Goal: Information Seeking & Learning: Understand process/instructions

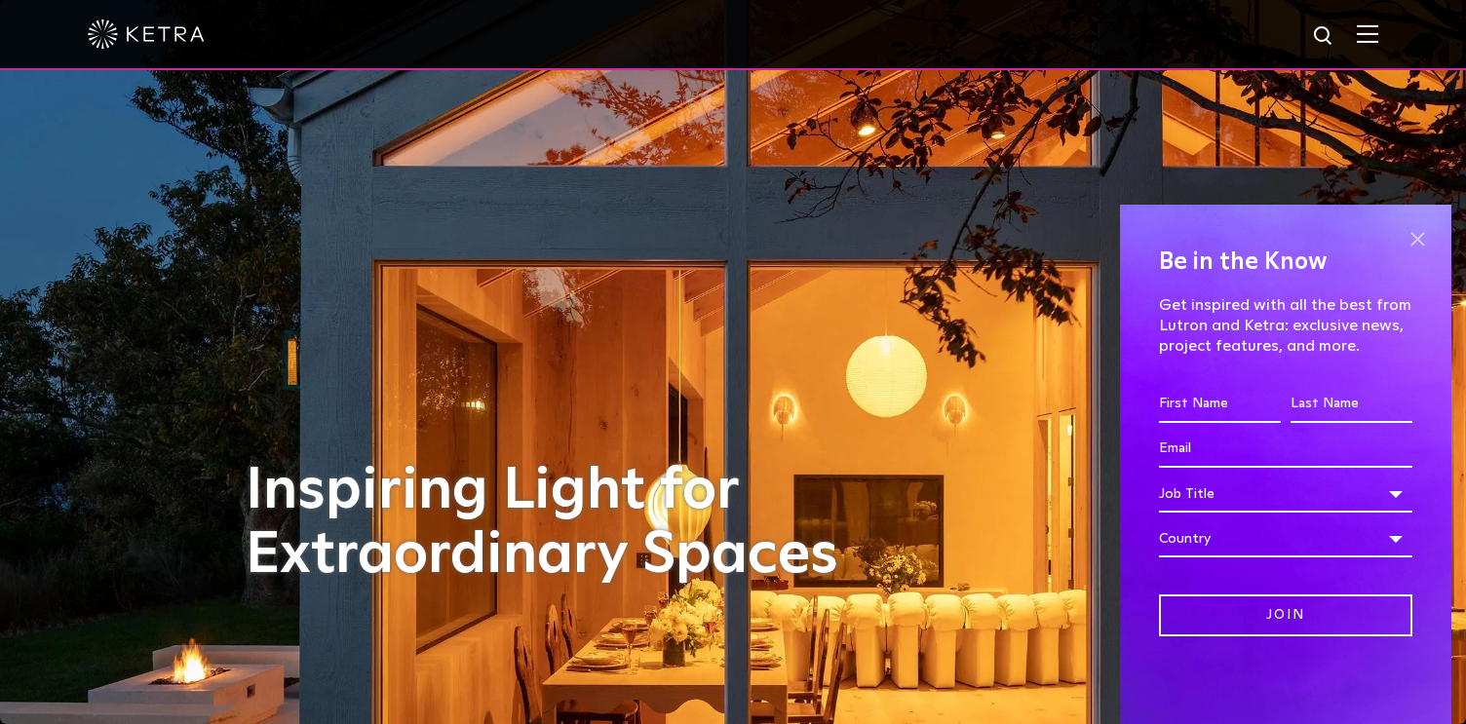
click at [1419, 237] on span at bounding box center [1417, 238] width 29 height 29
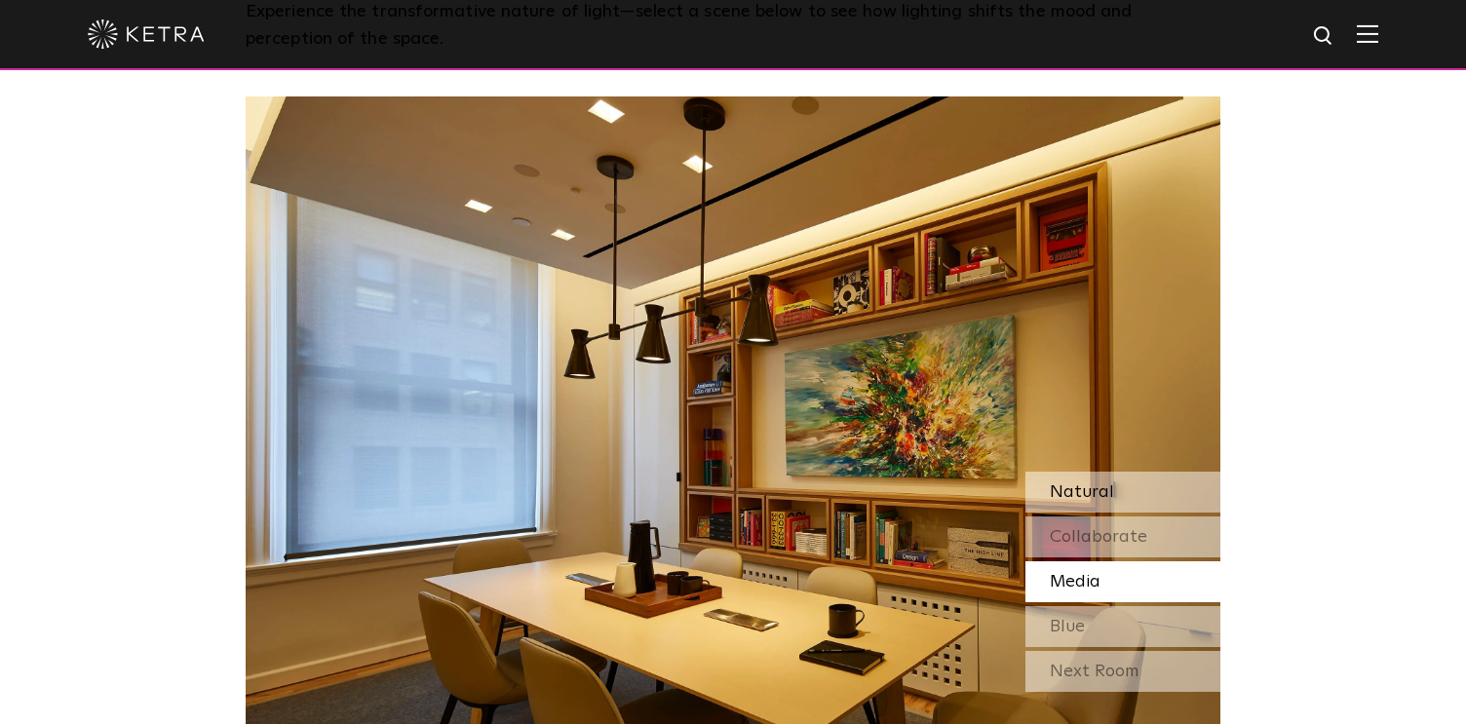
scroll to position [1582, 0]
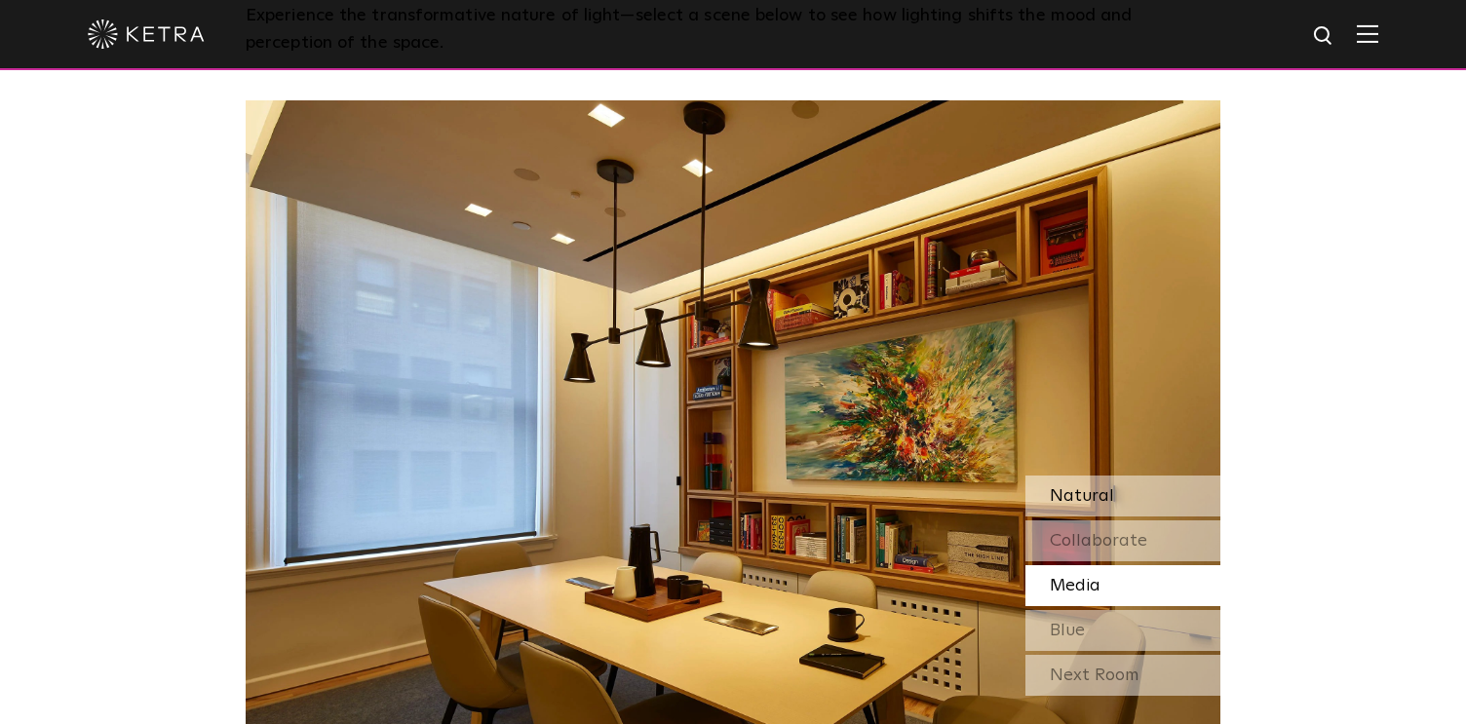
click at [1120, 496] on div "Natural" at bounding box center [1123, 496] width 195 height 41
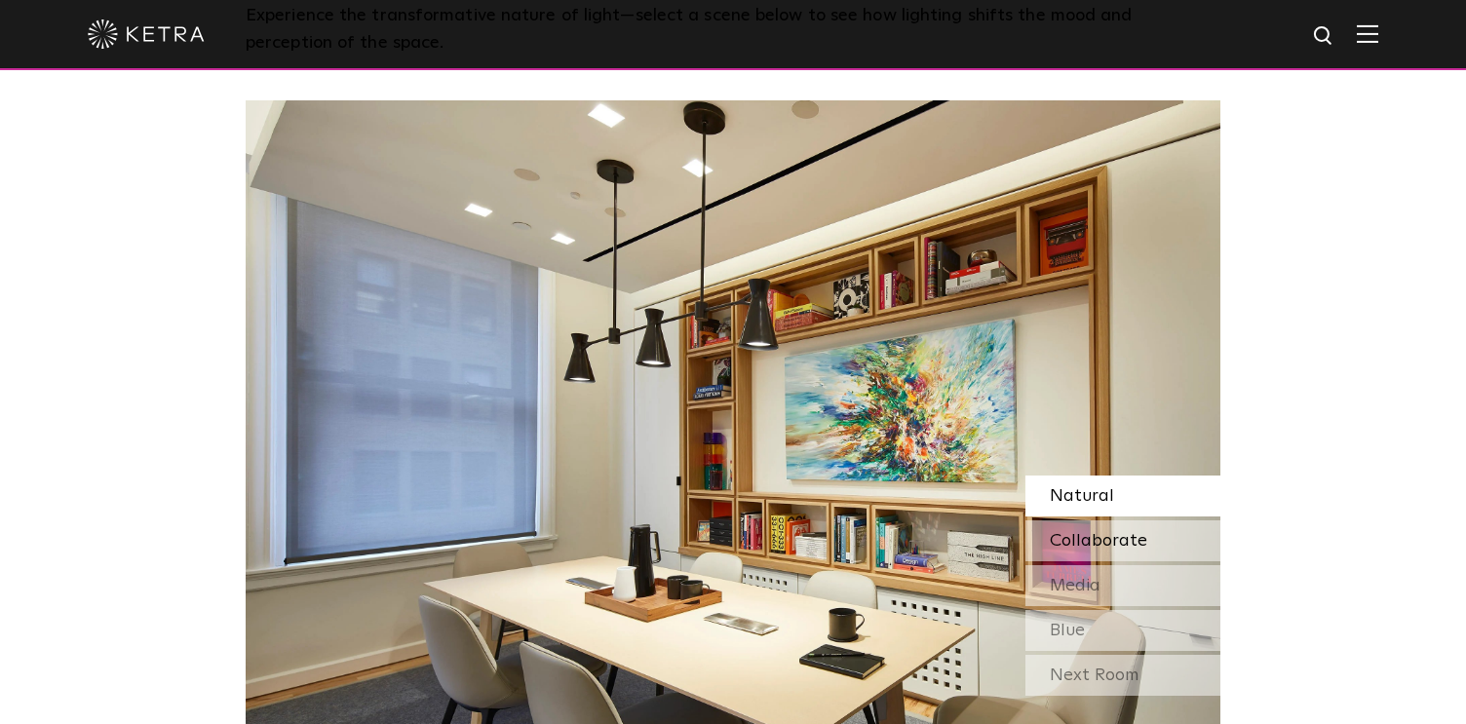
click at [1104, 539] on span "Collaborate" at bounding box center [1098, 541] width 97 height 18
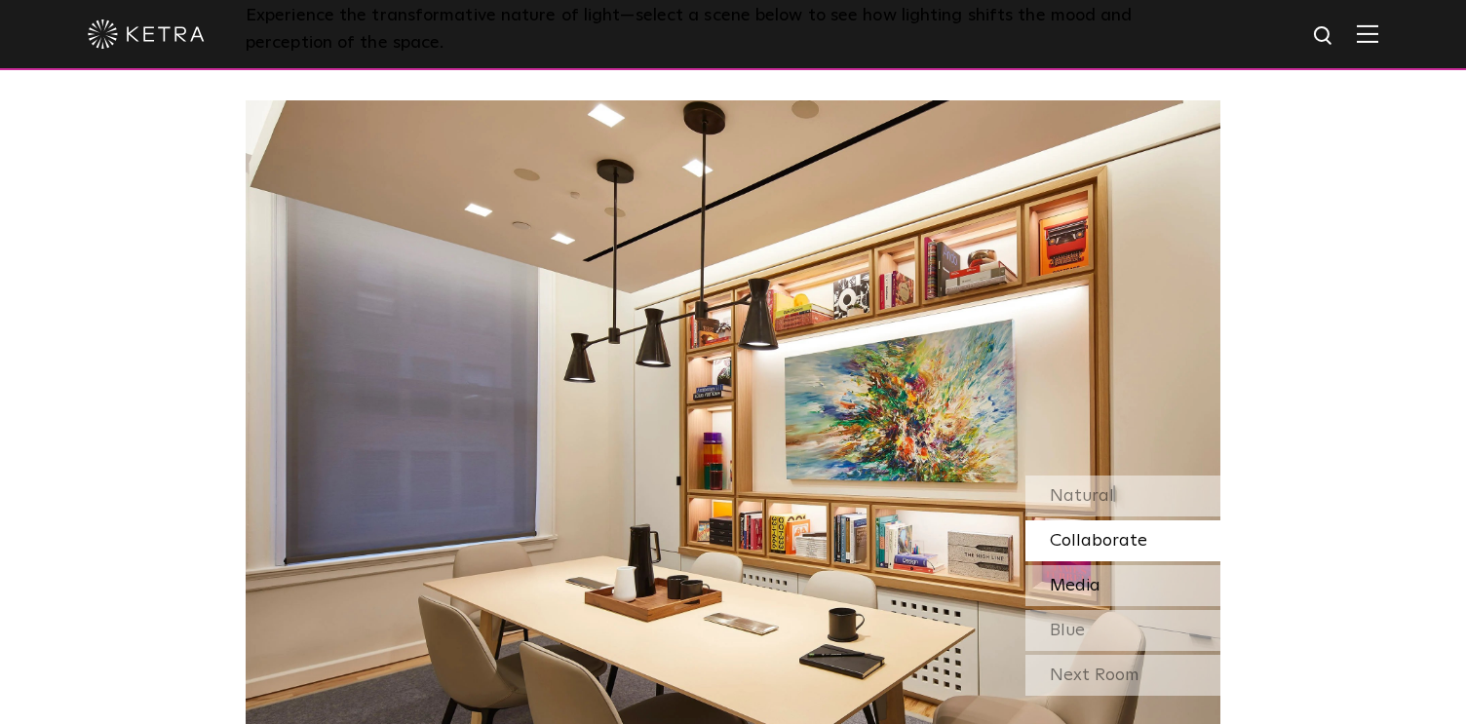
click at [1101, 579] on span "Media" at bounding box center [1075, 586] width 51 height 18
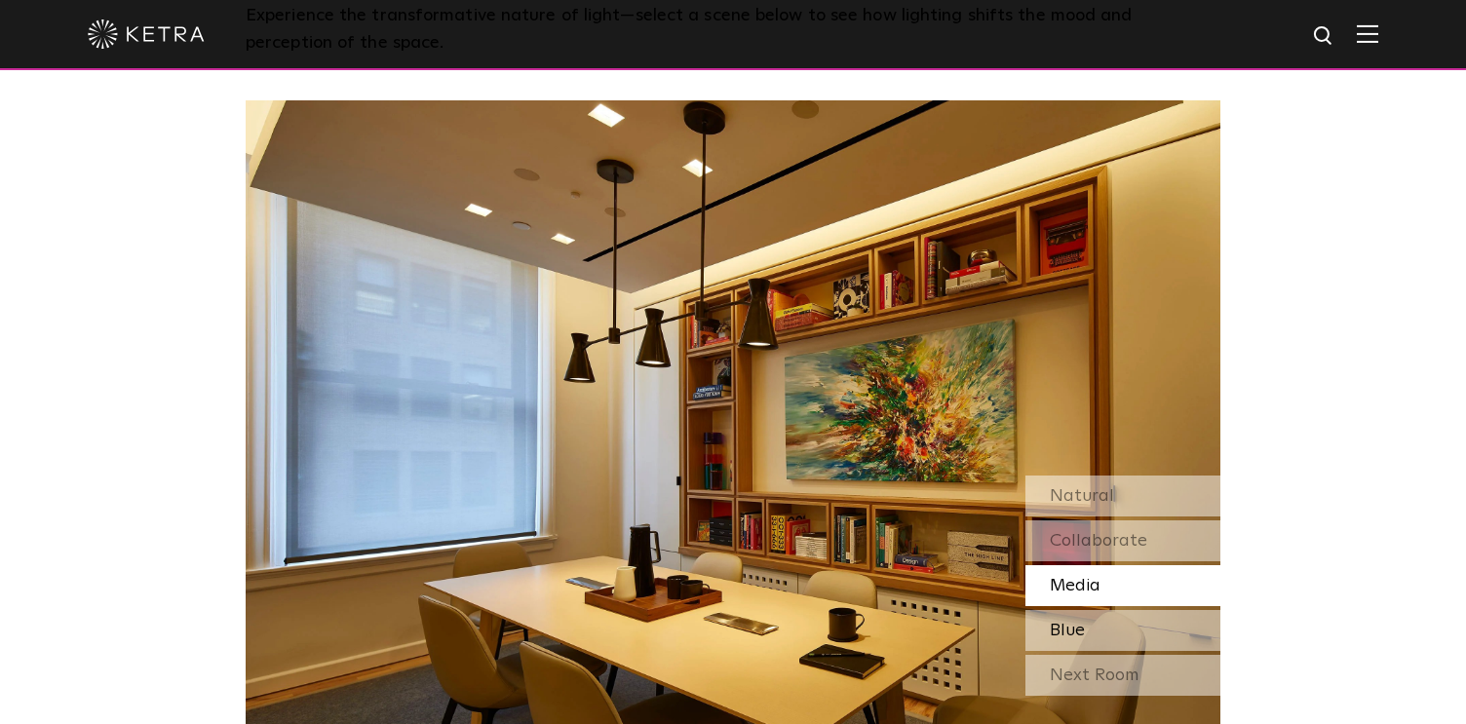
click at [1092, 628] on div "Blue" at bounding box center [1123, 630] width 195 height 41
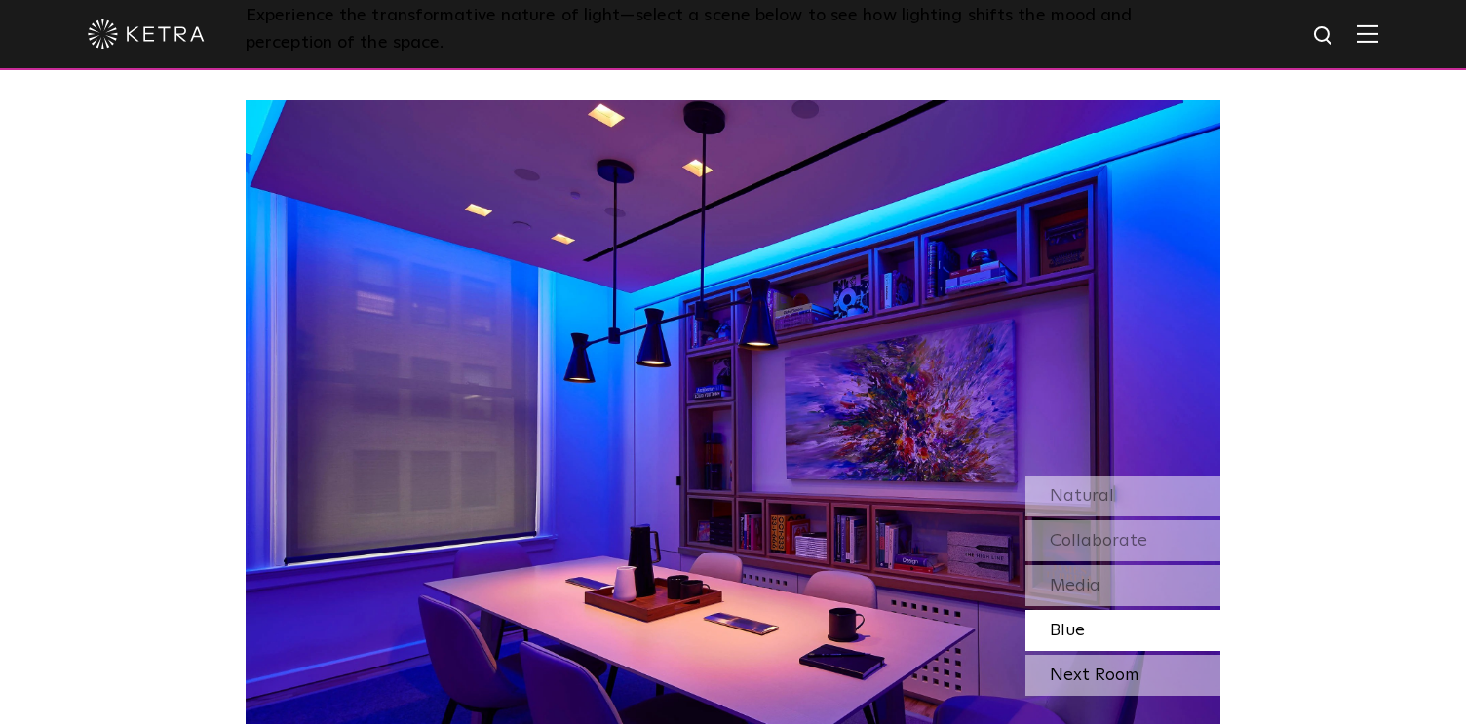
click at [1092, 678] on div "Next Room" at bounding box center [1123, 675] width 195 height 41
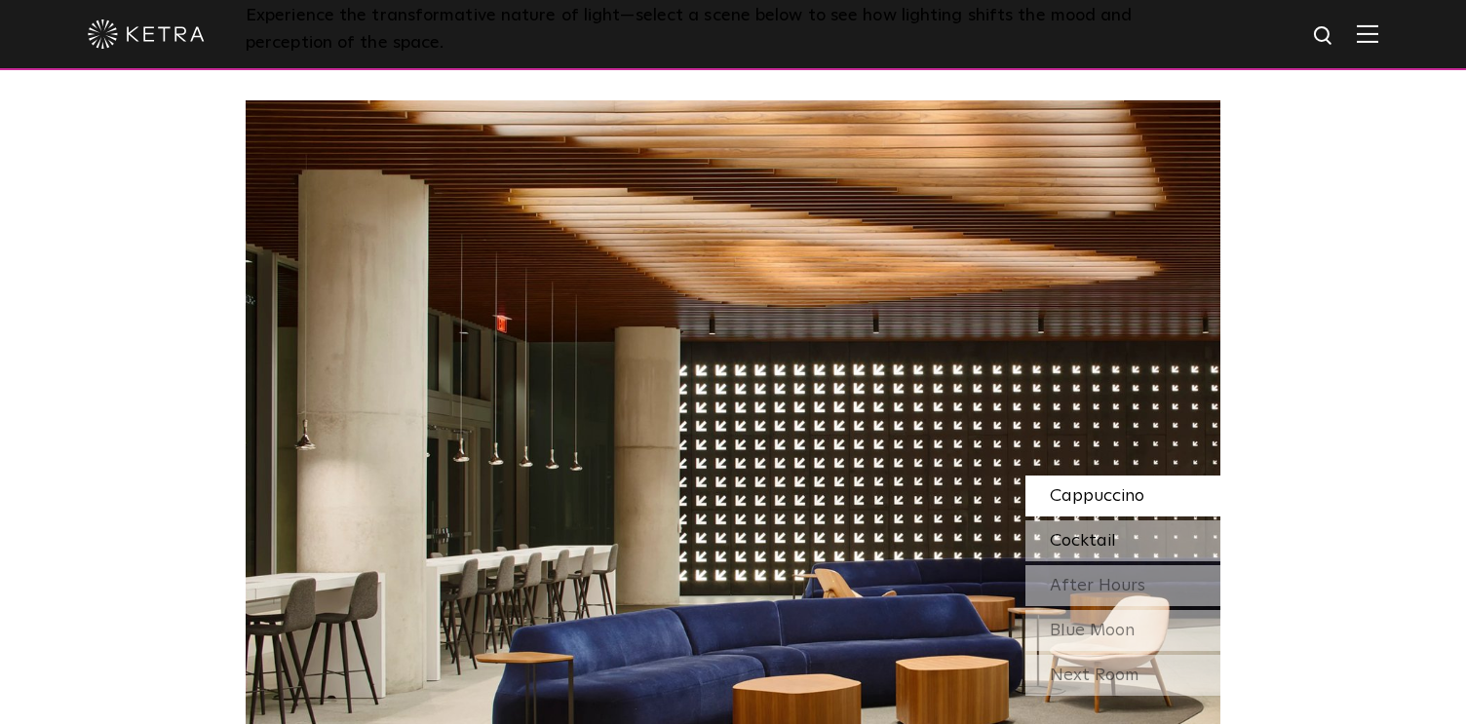
click at [1053, 547] on span "Cocktail" at bounding box center [1083, 541] width 66 height 18
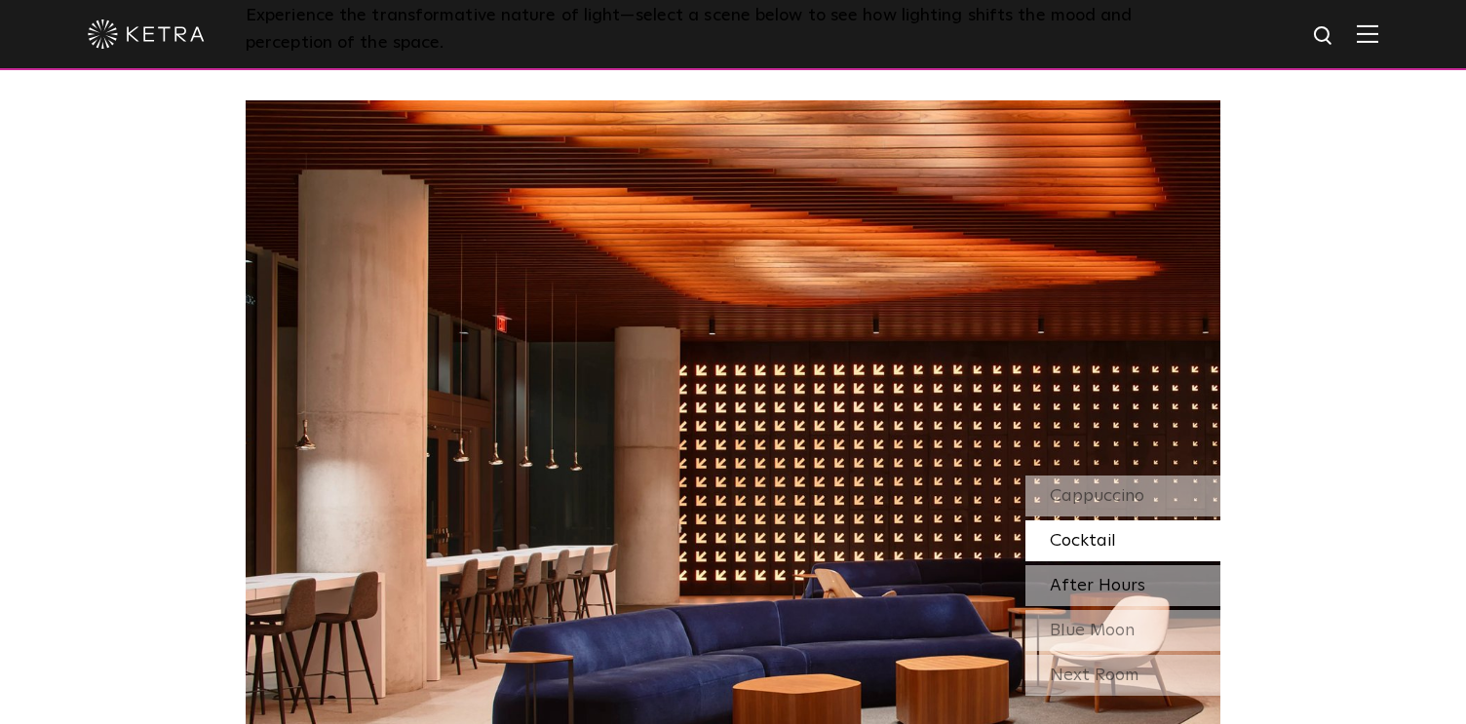
click at [1059, 590] on span "After Hours" at bounding box center [1098, 586] width 96 height 18
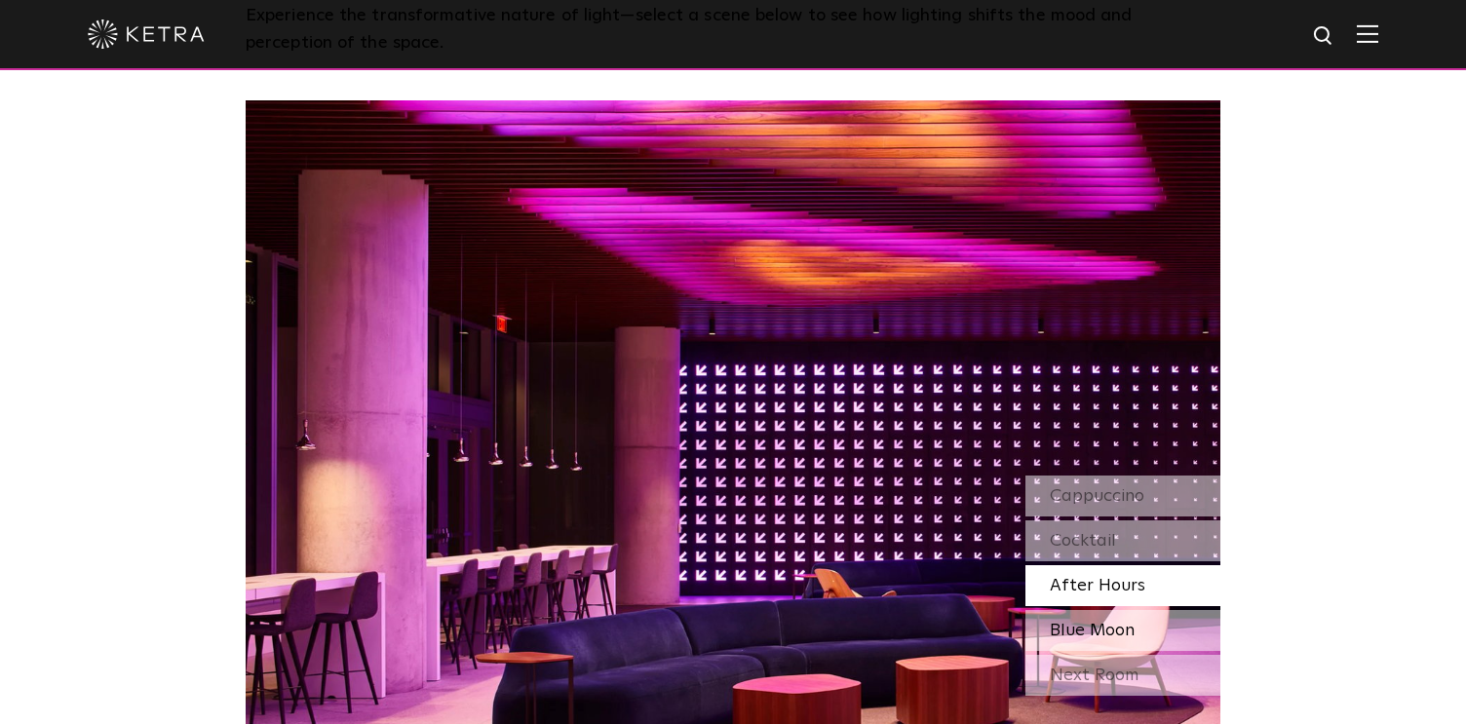
click at [1056, 635] on span "Blue Moon" at bounding box center [1092, 631] width 85 height 18
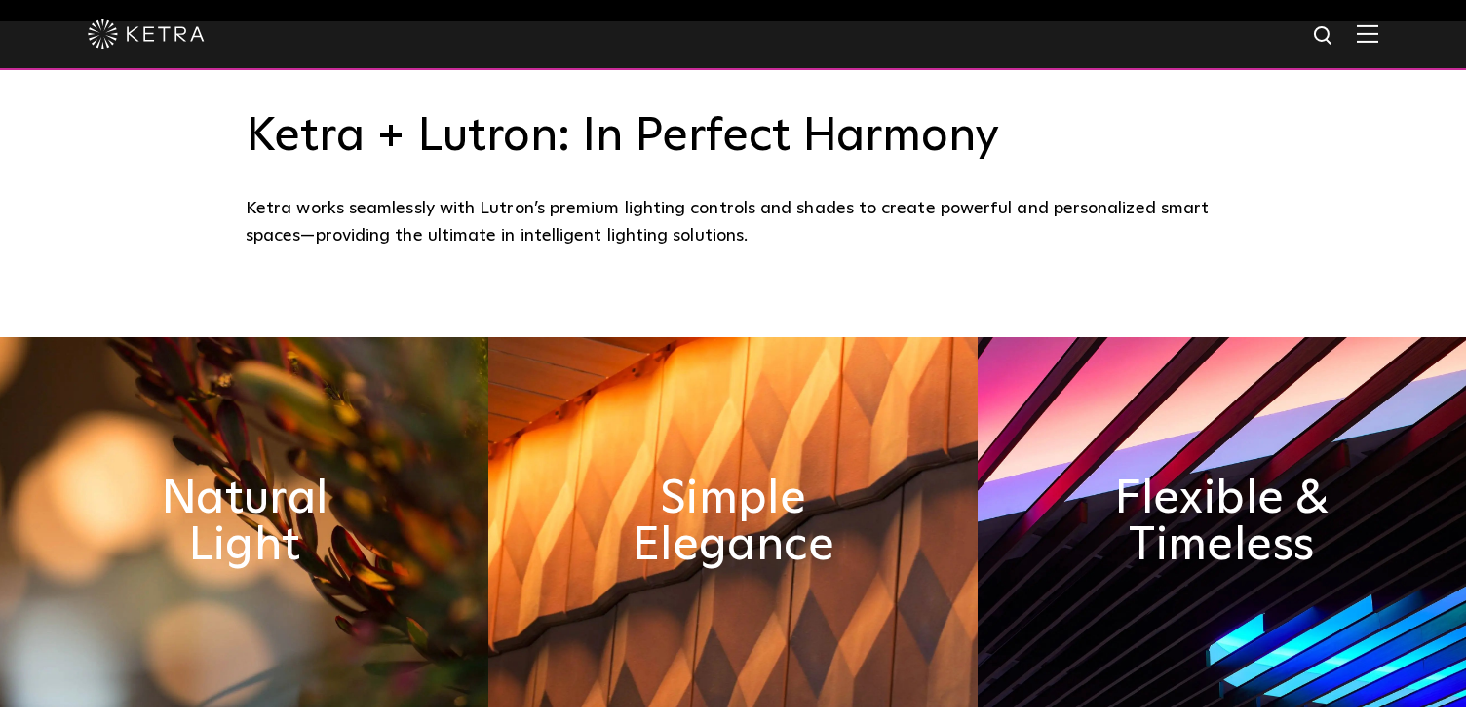
scroll to position [0, 0]
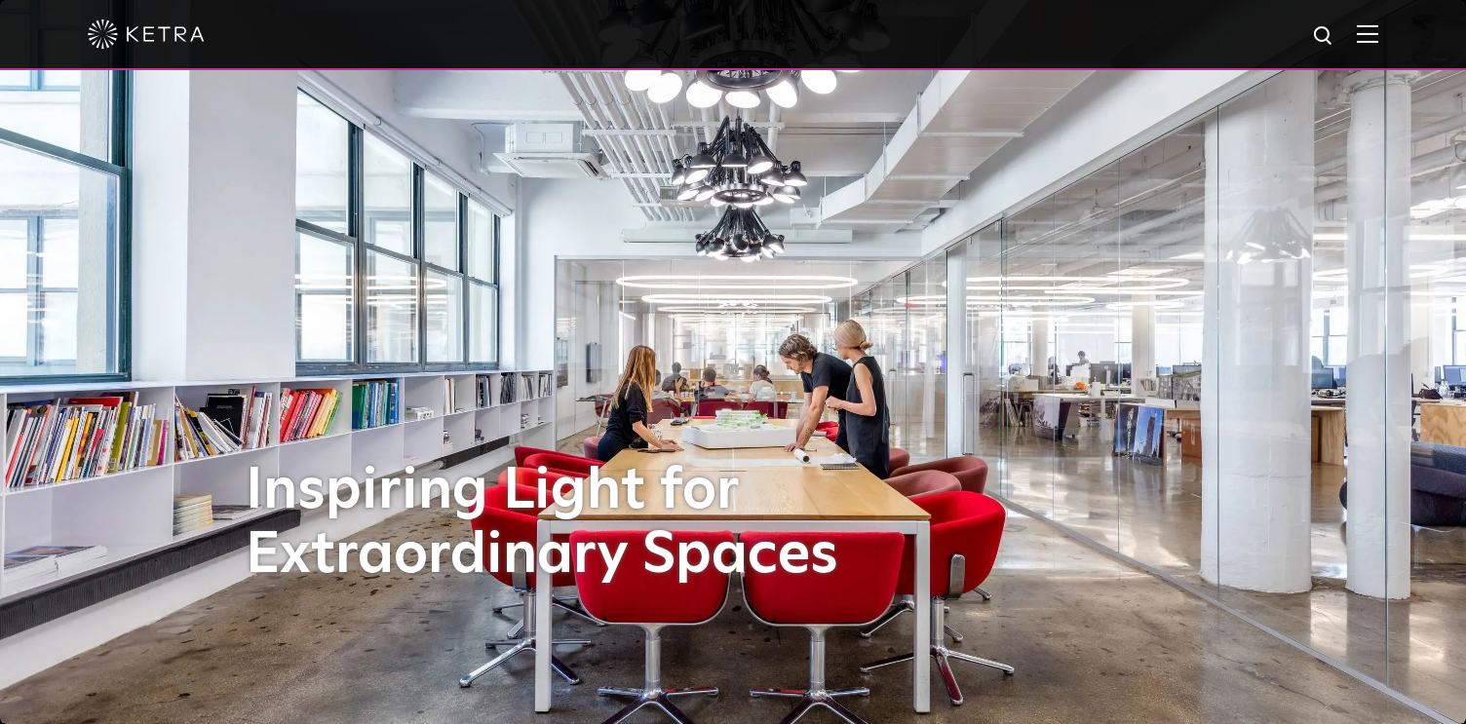
click at [1367, 24] on img at bounding box center [1367, 33] width 21 height 19
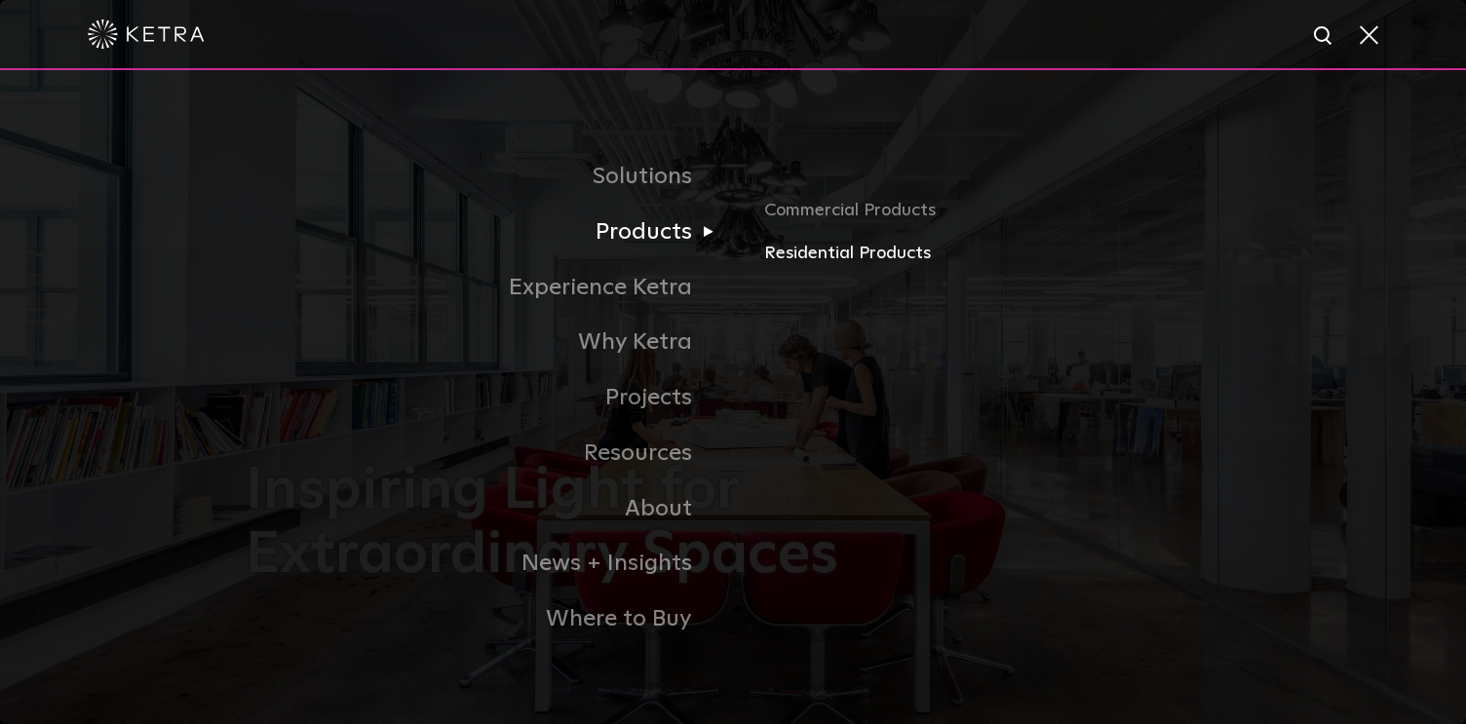
click at [841, 246] on link "Residential Products" at bounding box center [992, 254] width 456 height 28
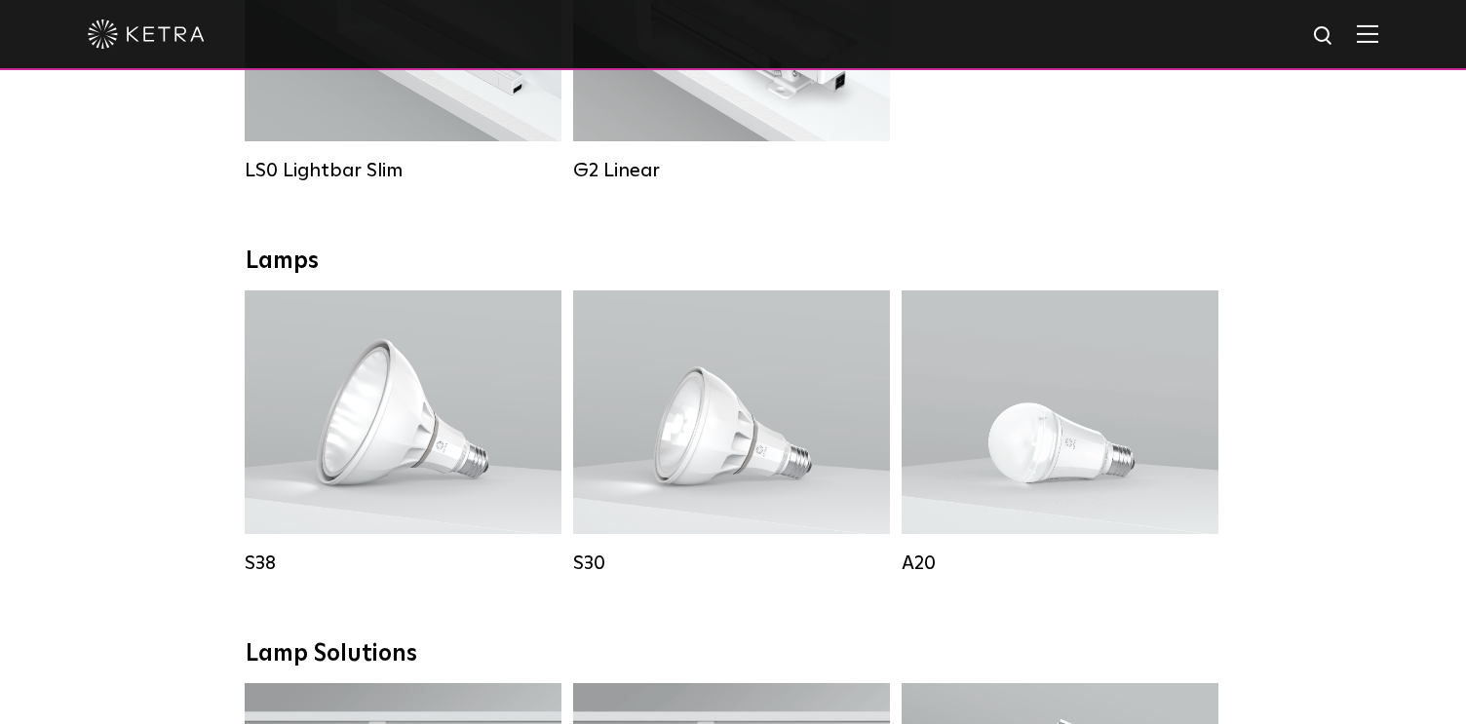
scroll to position [582, 0]
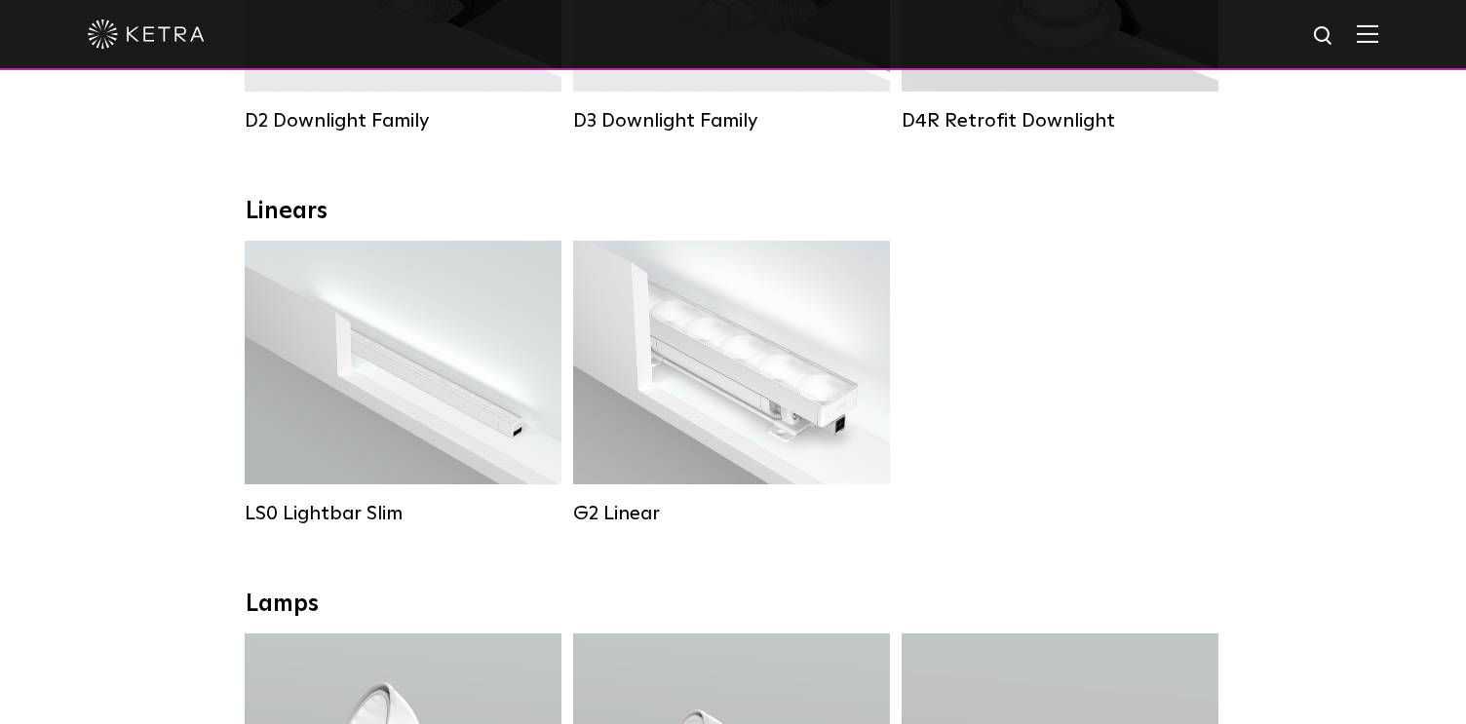
click at [1362, 31] on img at bounding box center [1367, 33] width 21 height 19
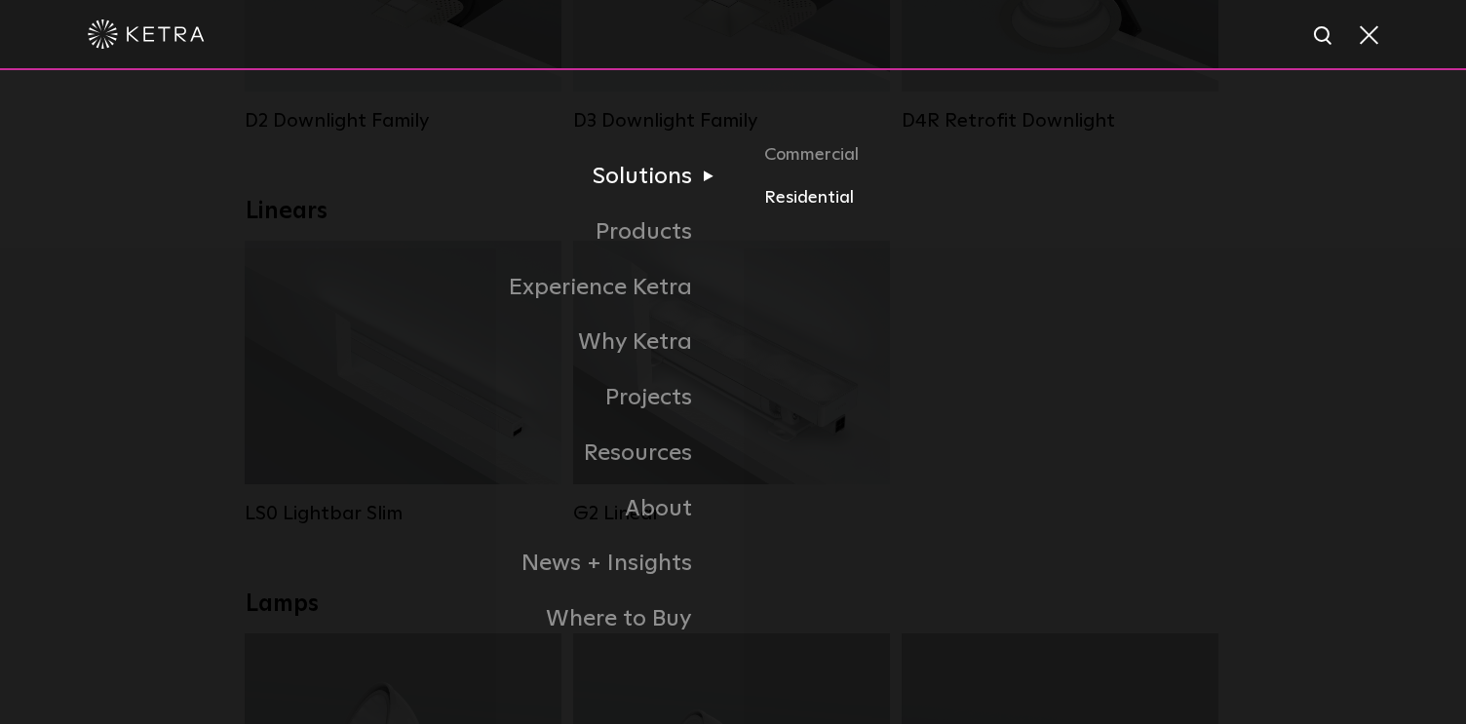
click at [816, 193] on link "Residential" at bounding box center [992, 198] width 456 height 28
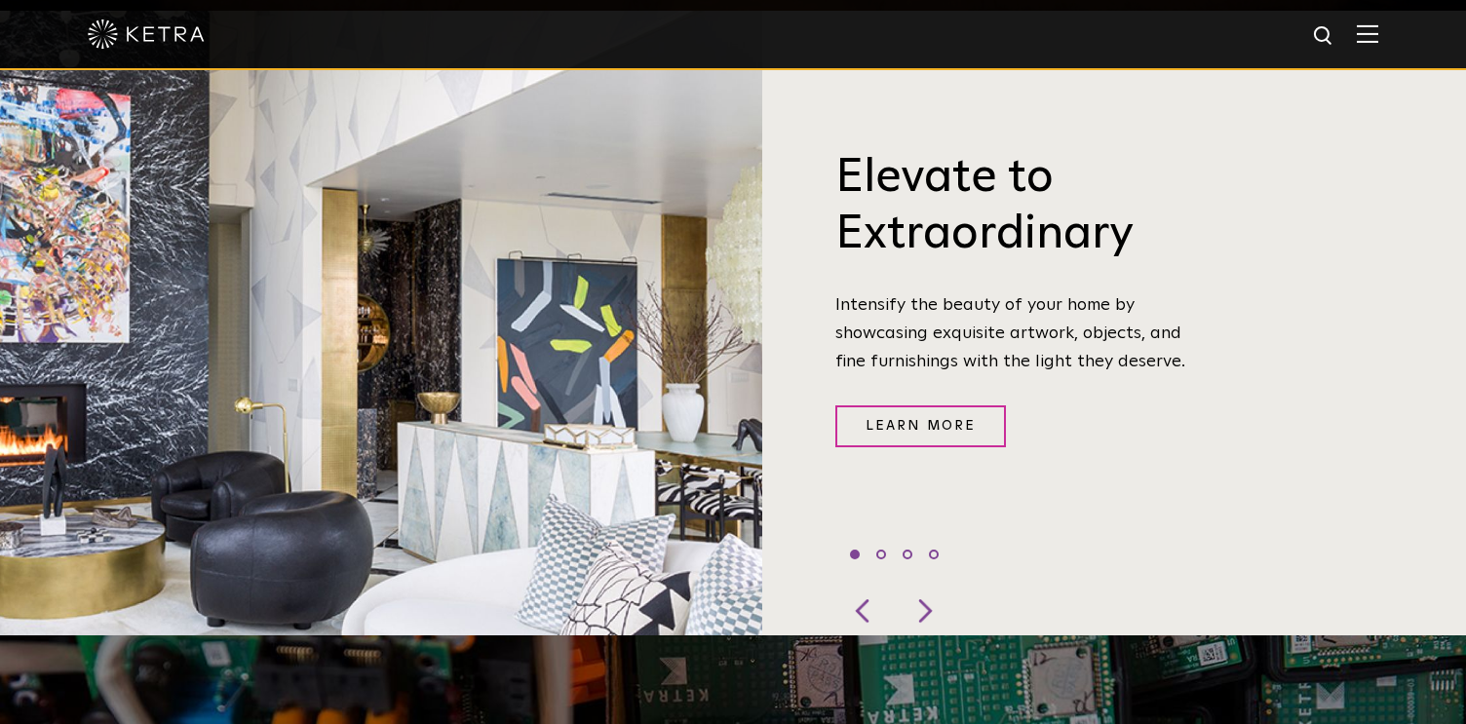
scroll to position [726, 0]
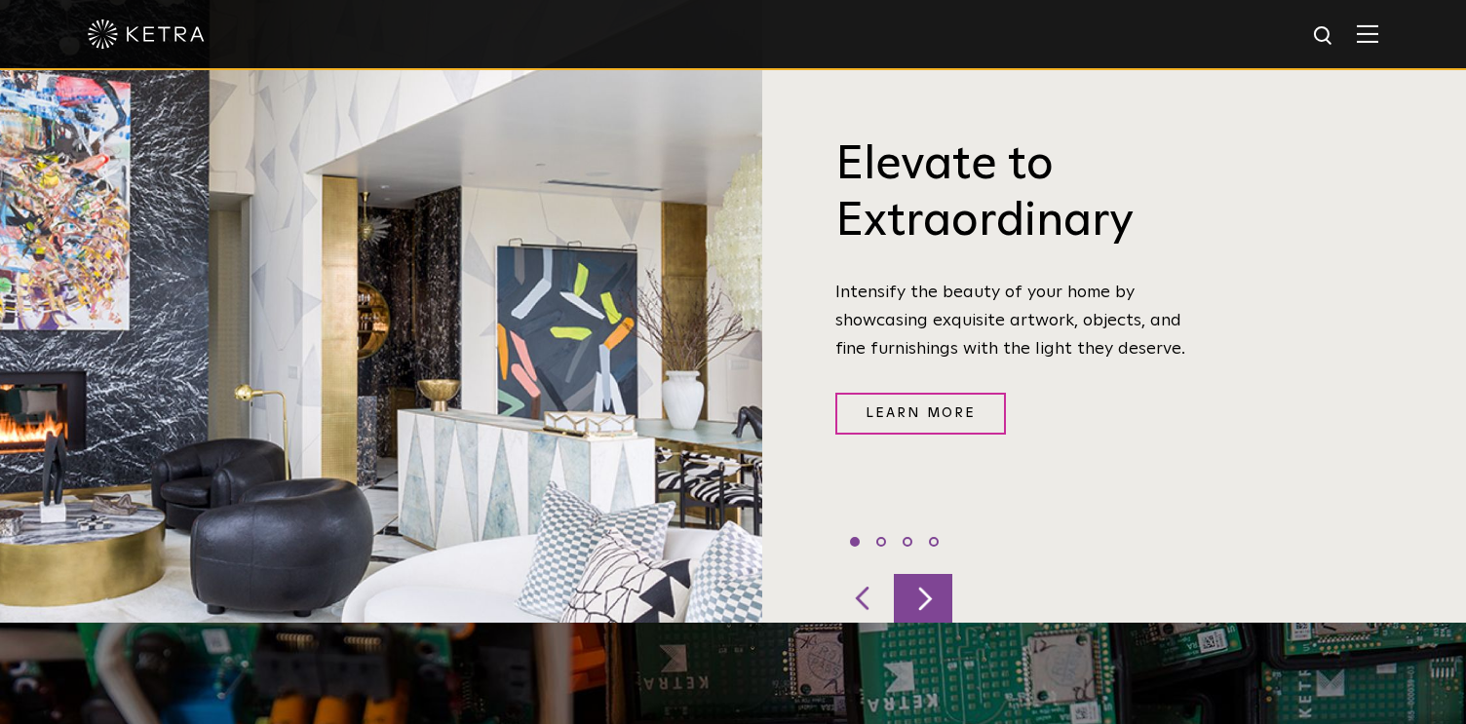
click at [916, 574] on div at bounding box center [923, 598] width 58 height 49
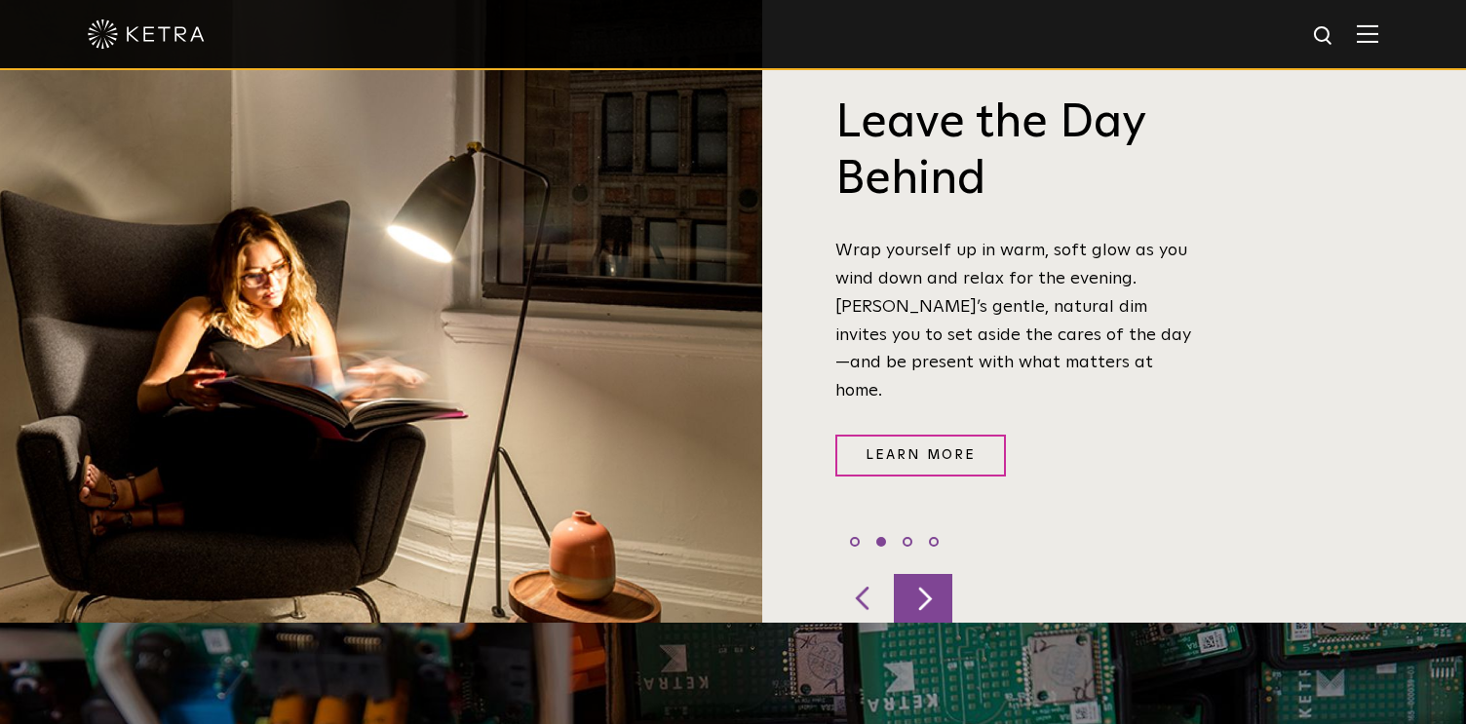
click at [916, 574] on div at bounding box center [923, 598] width 58 height 49
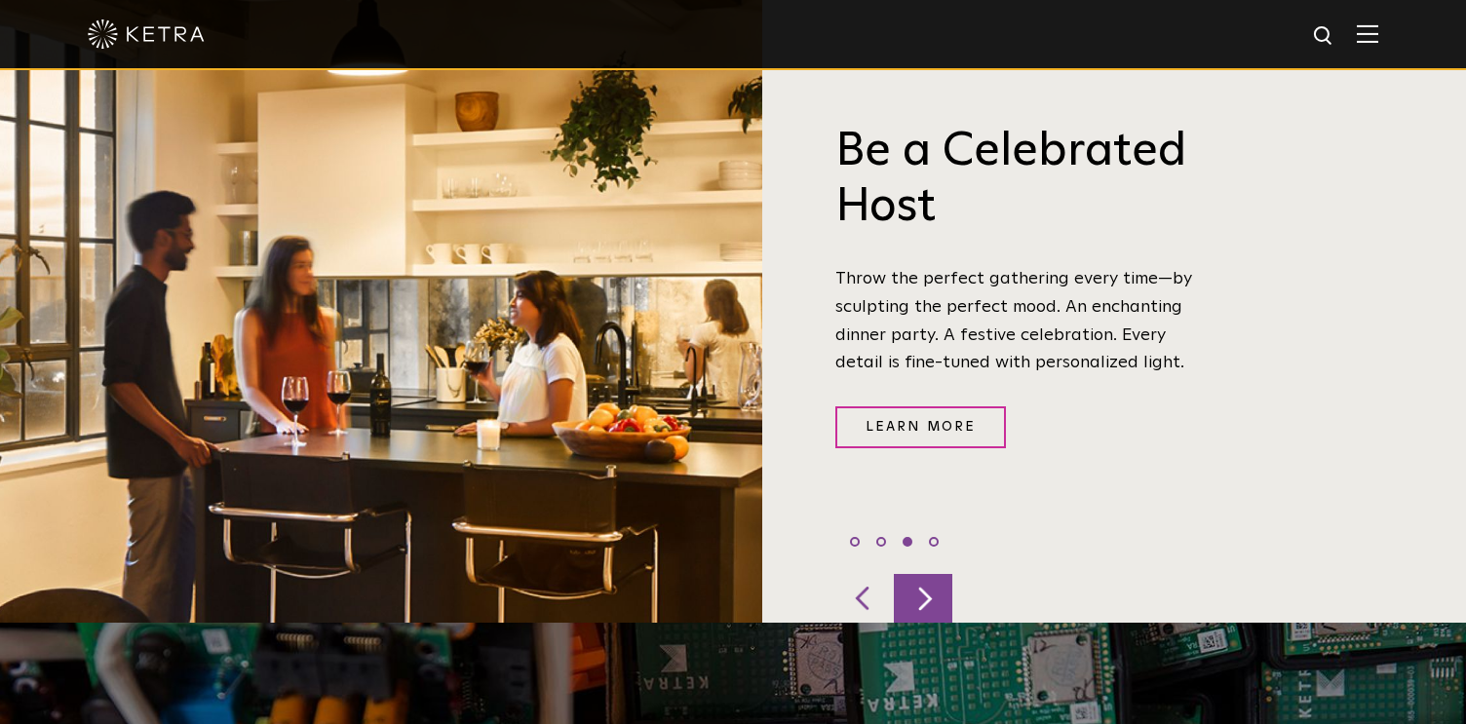
click at [916, 574] on div at bounding box center [923, 598] width 58 height 49
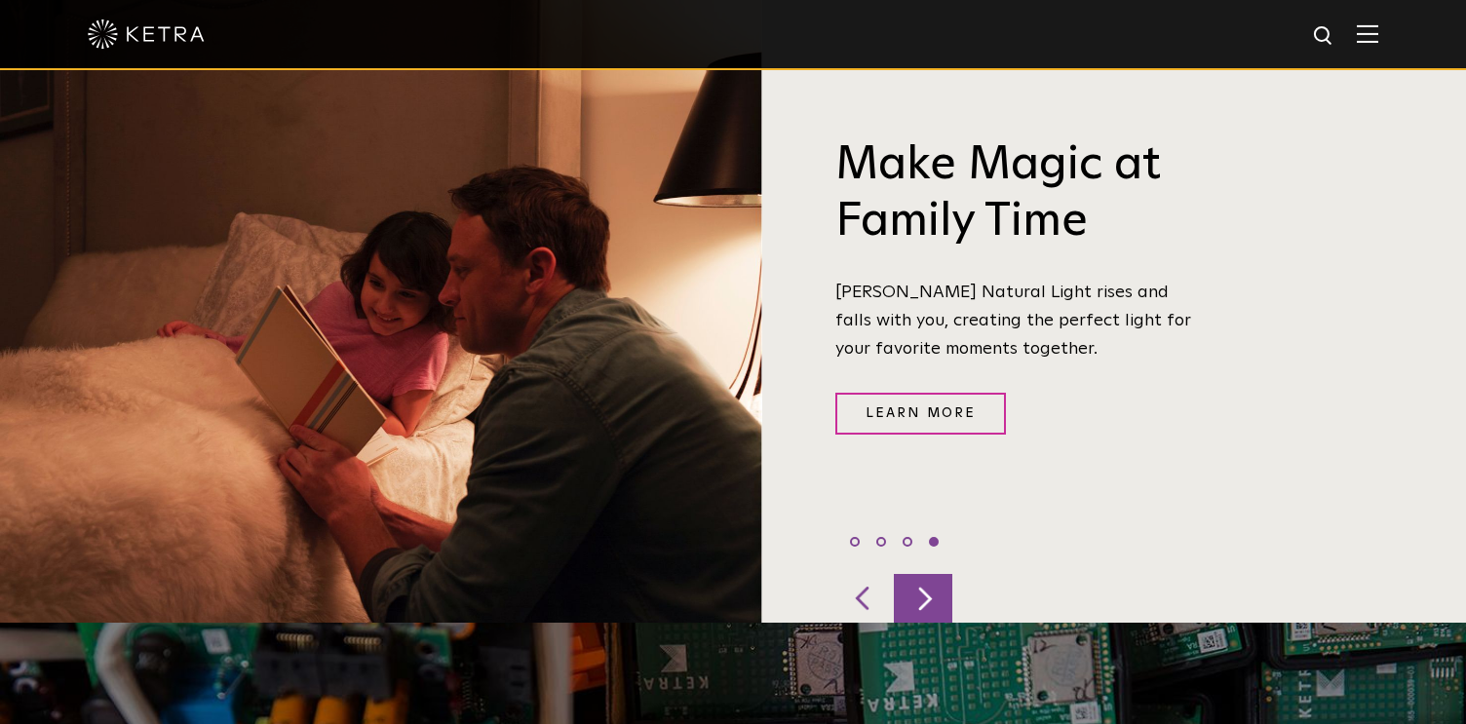
click at [916, 574] on div at bounding box center [923, 598] width 58 height 49
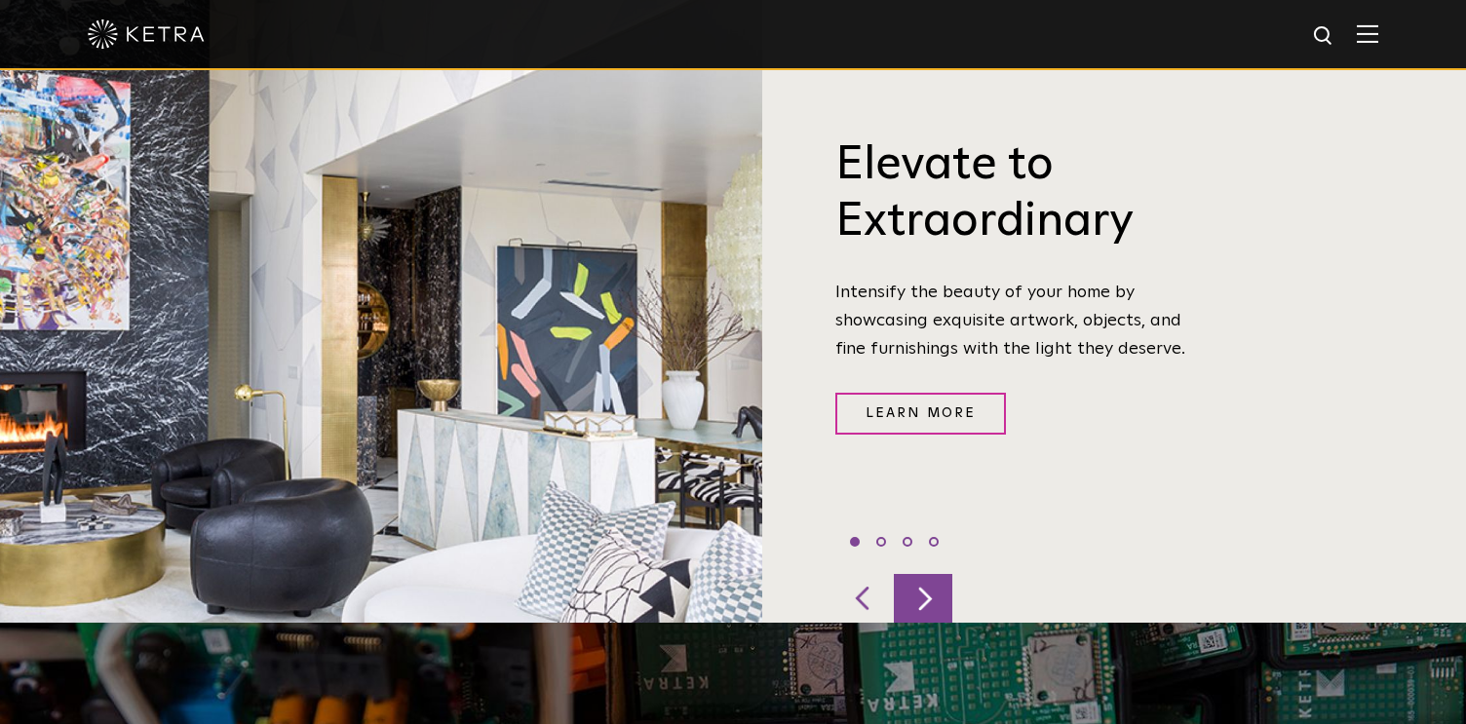
click at [916, 574] on div at bounding box center [923, 598] width 58 height 49
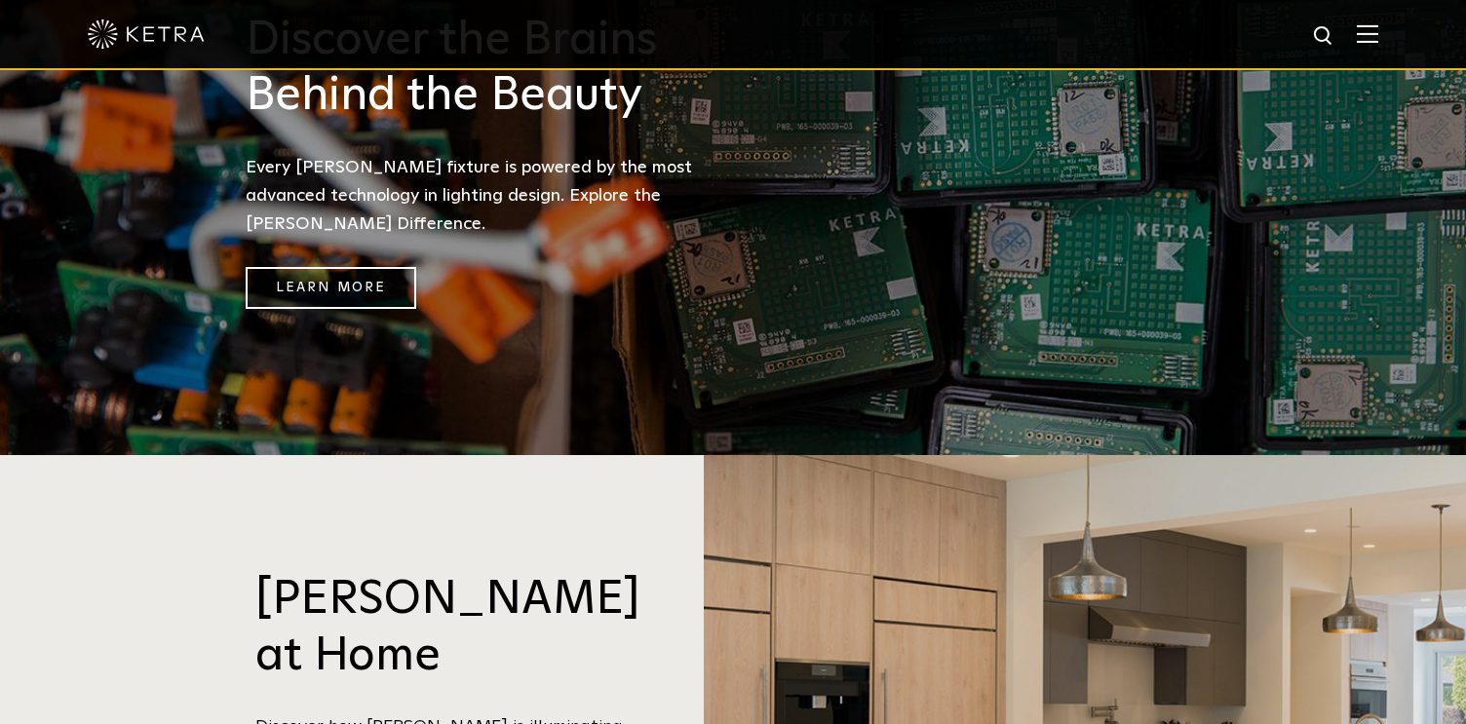
scroll to position [1504, 0]
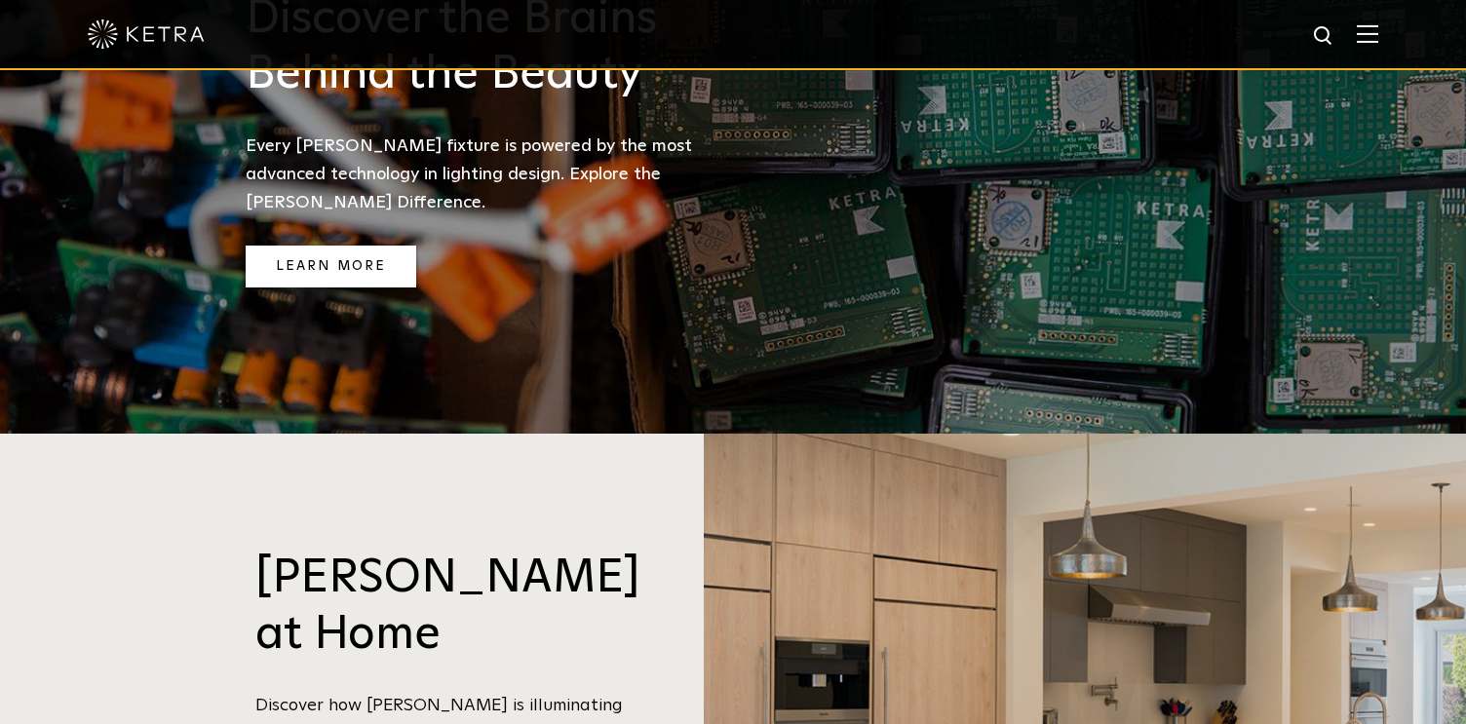
click at [398, 246] on link "Learn More" at bounding box center [331, 267] width 171 height 42
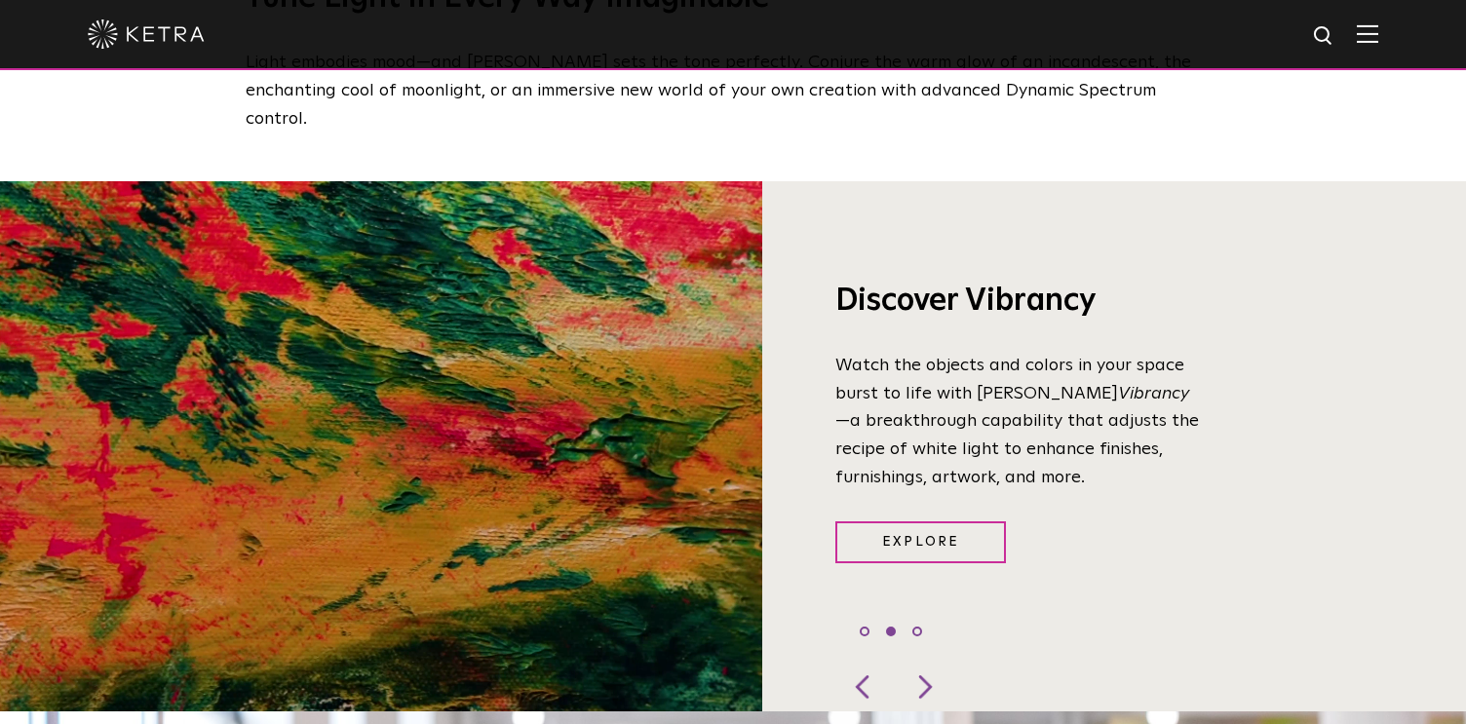
scroll to position [1385, 0]
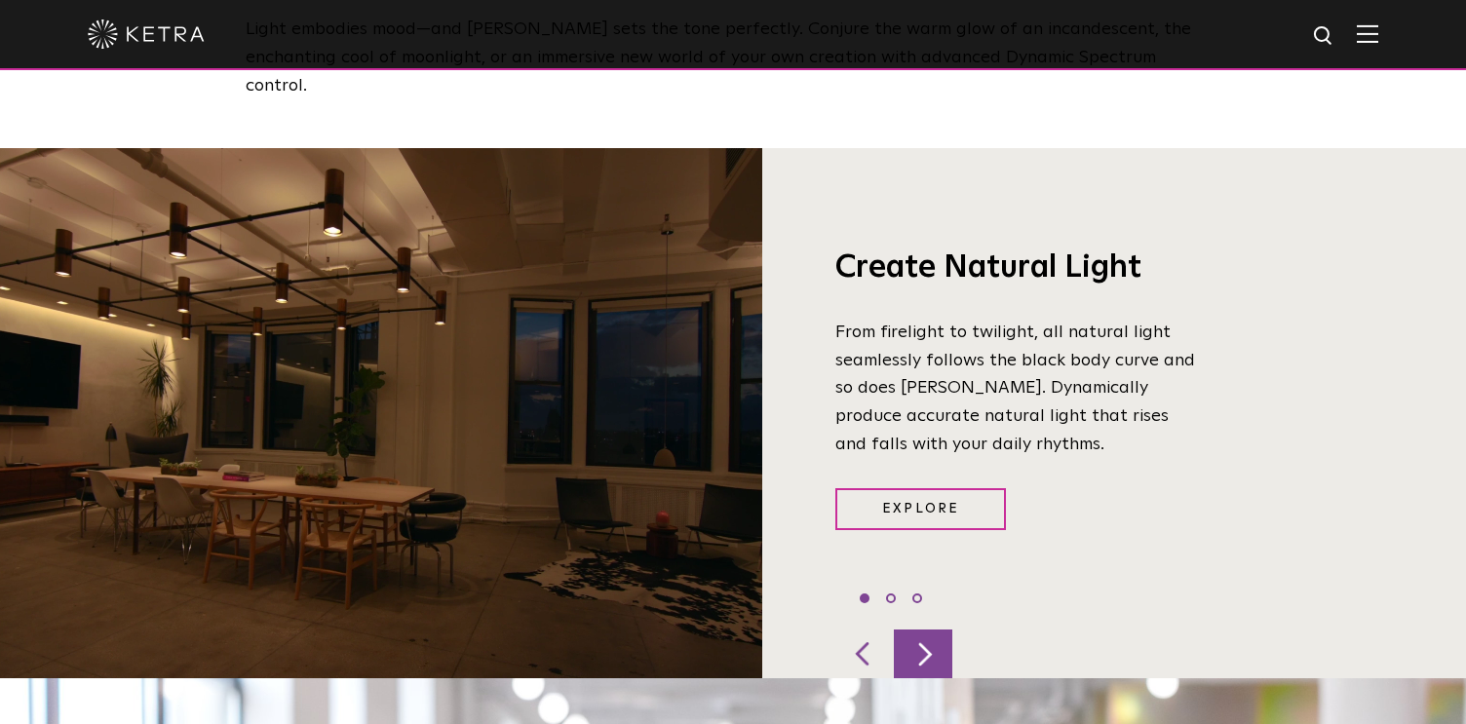
click at [919, 630] on div at bounding box center [923, 654] width 58 height 49
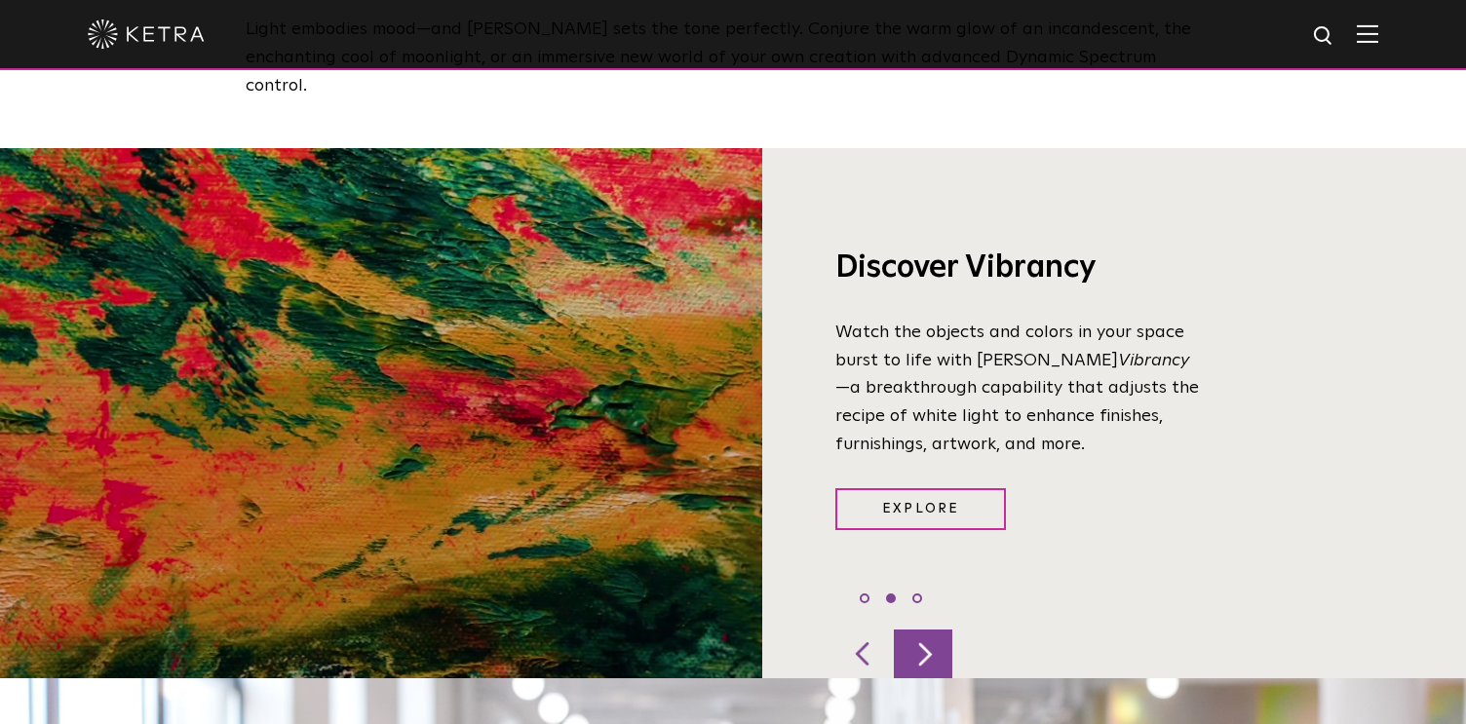
click at [919, 630] on div at bounding box center [923, 654] width 58 height 49
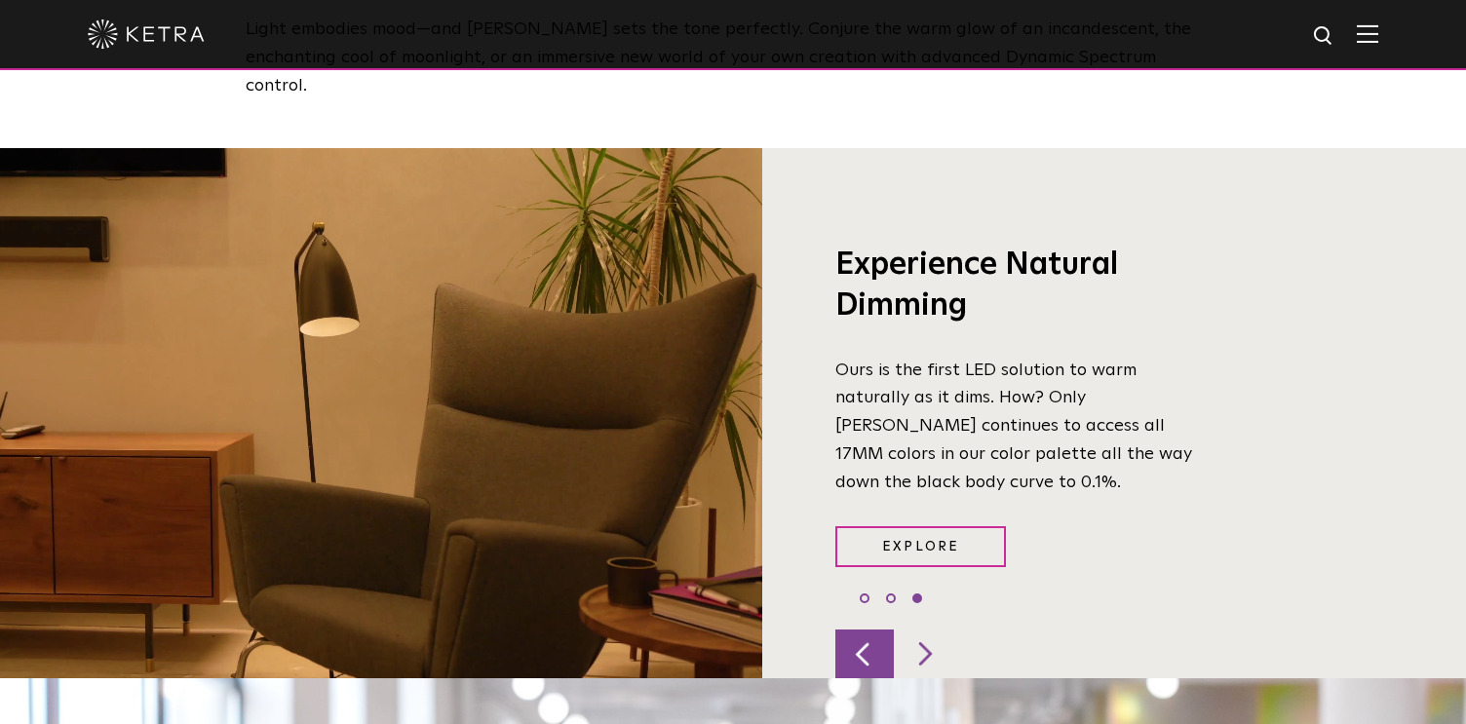
click at [872, 630] on div at bounding box center [864, 654] width 58 height 49
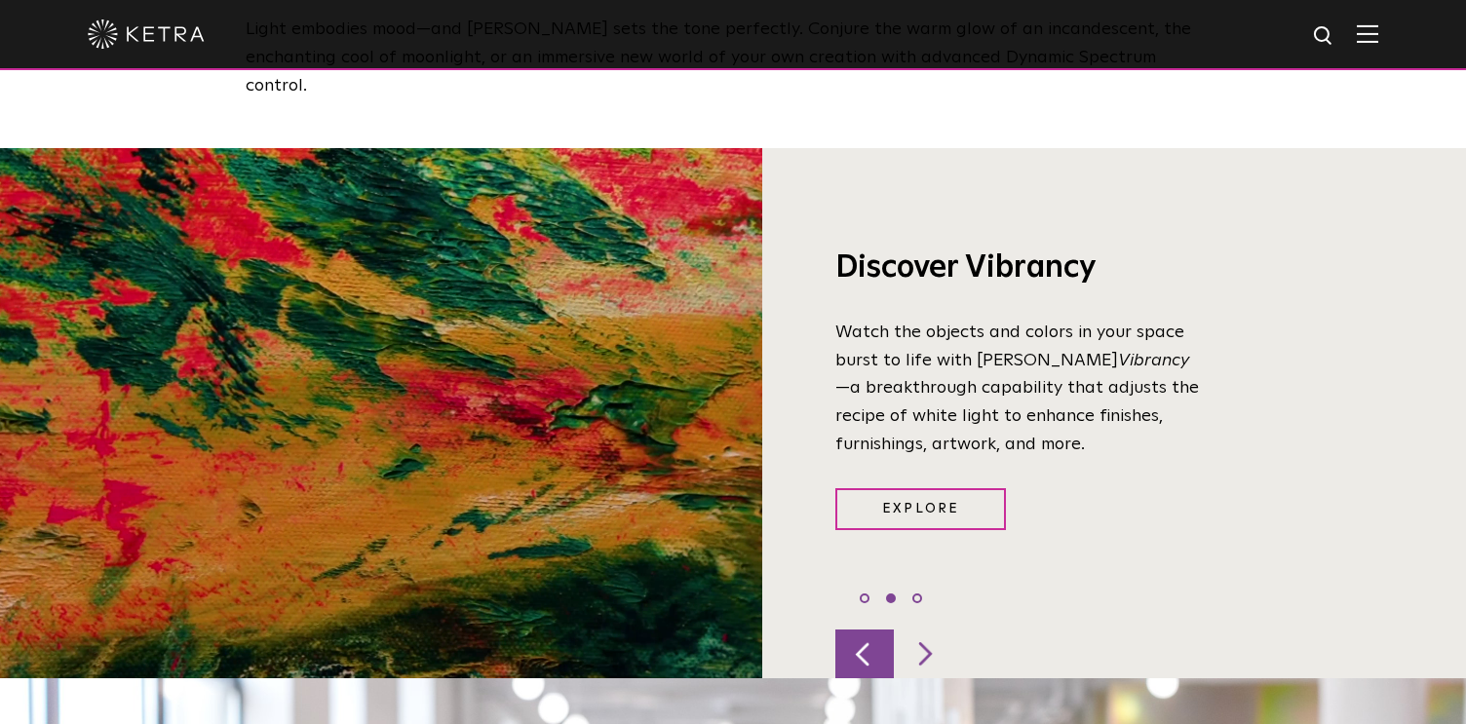
click at [872, 630] on div at bounding box center [864, 654] width 58 height 49
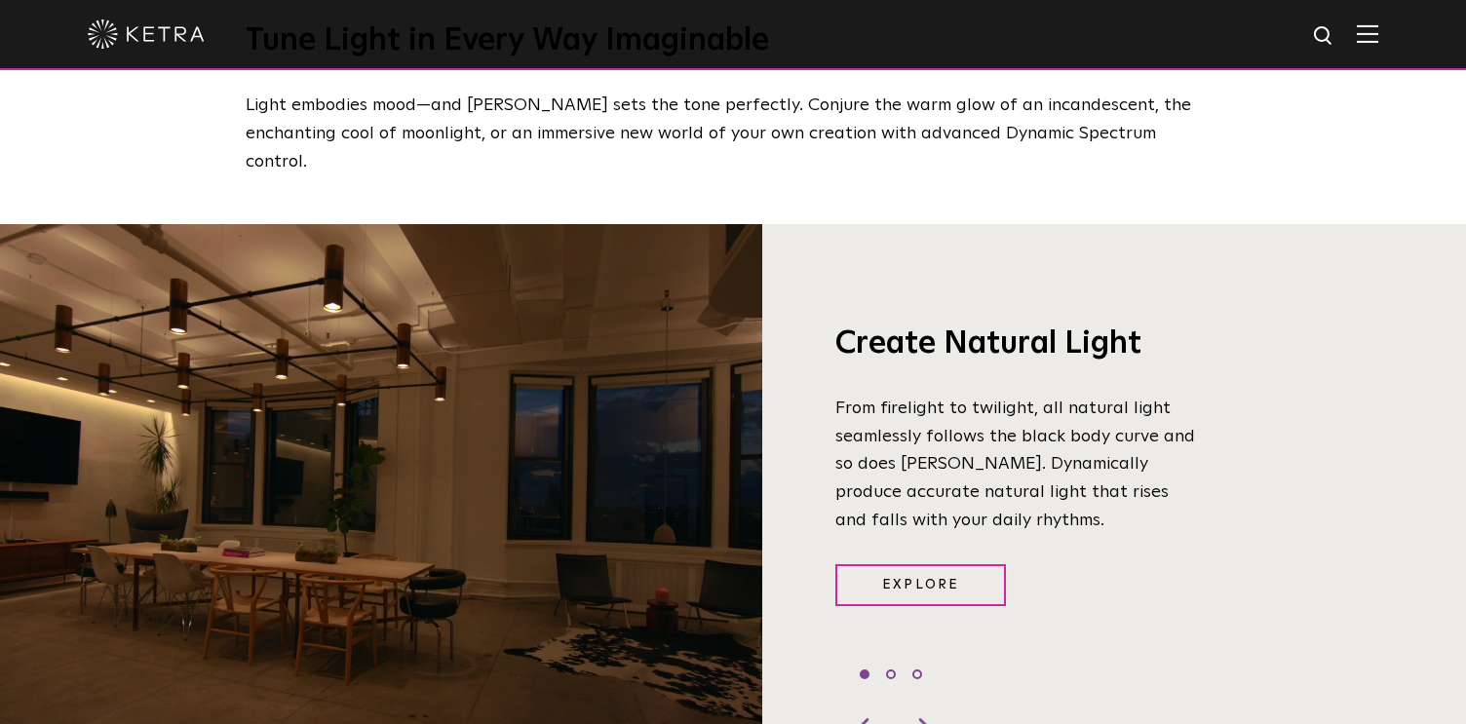
scroll to position [1303, 0]
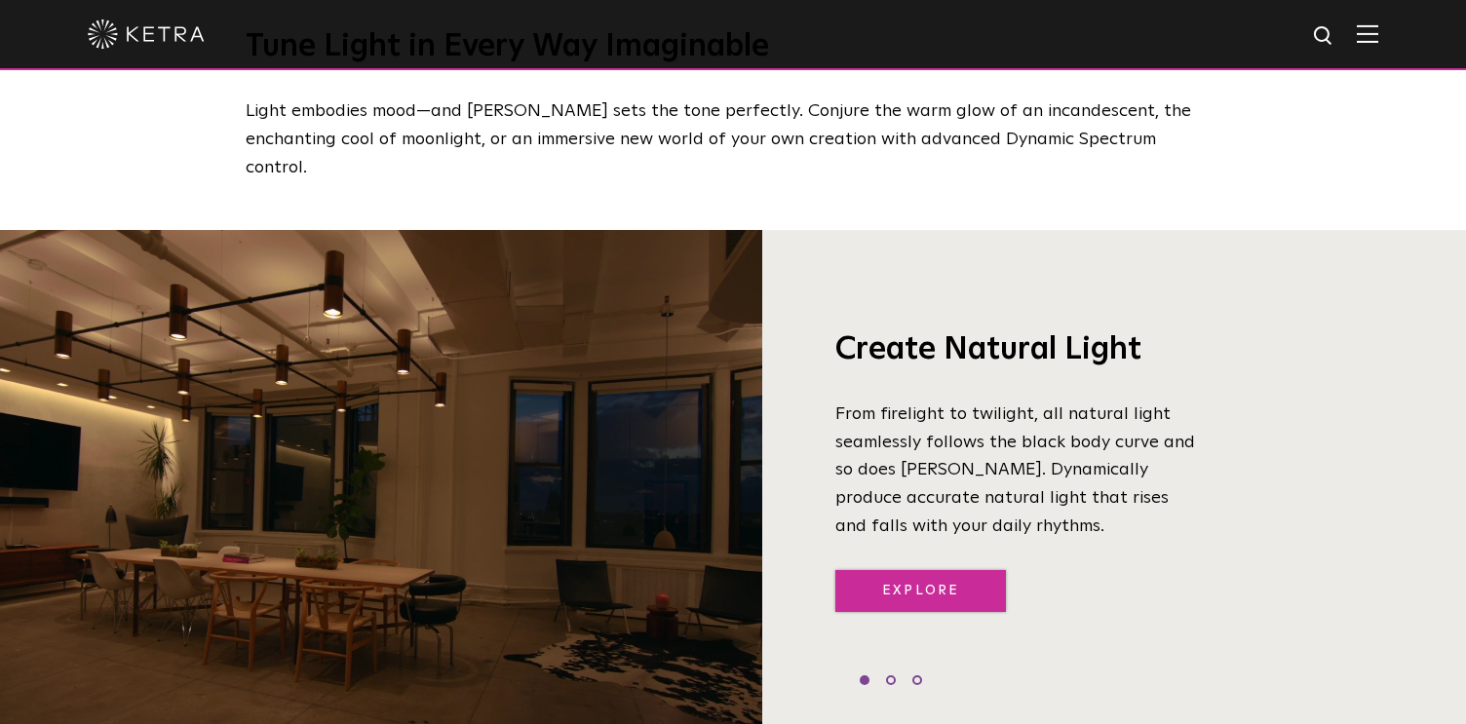
click at [961, 570] on link "Explore" at bounding box center [920, 591] width 171 height 42
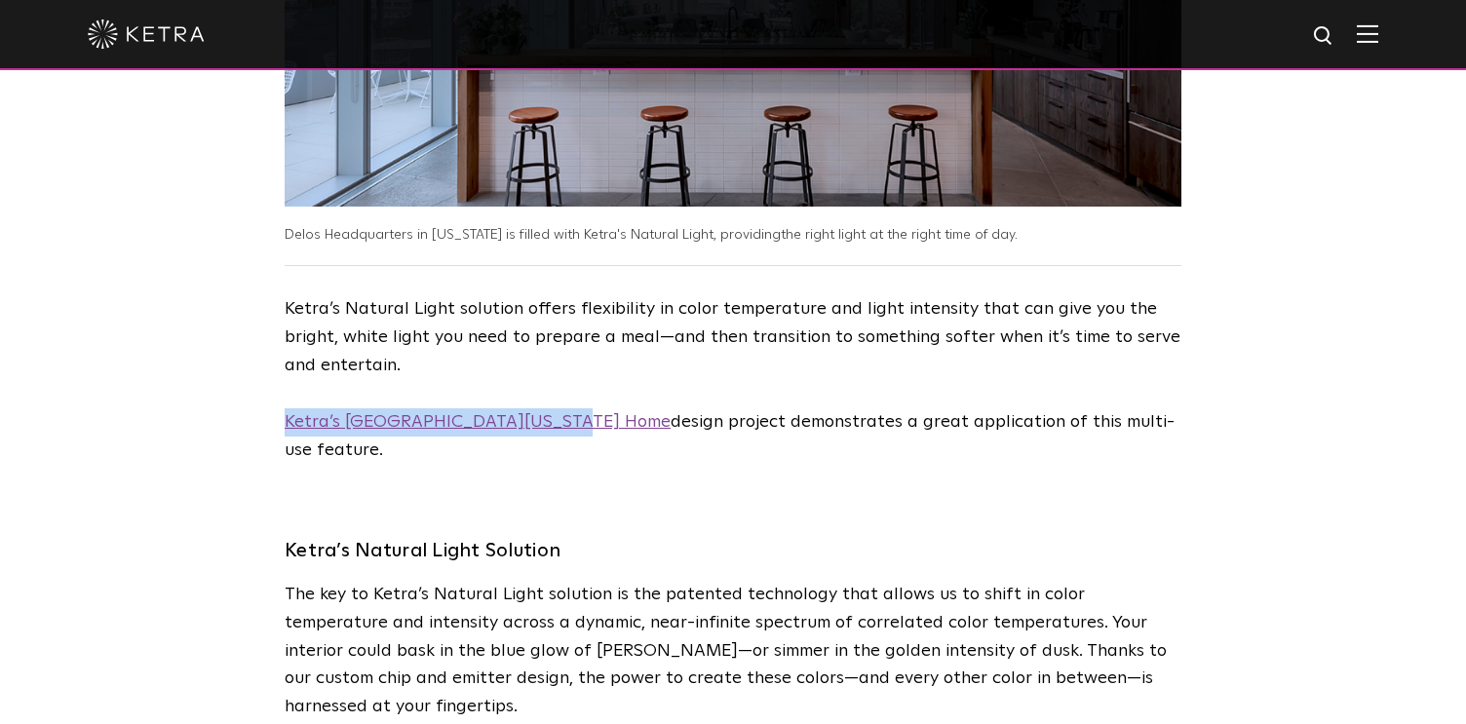
scroll to position [4050, 0]
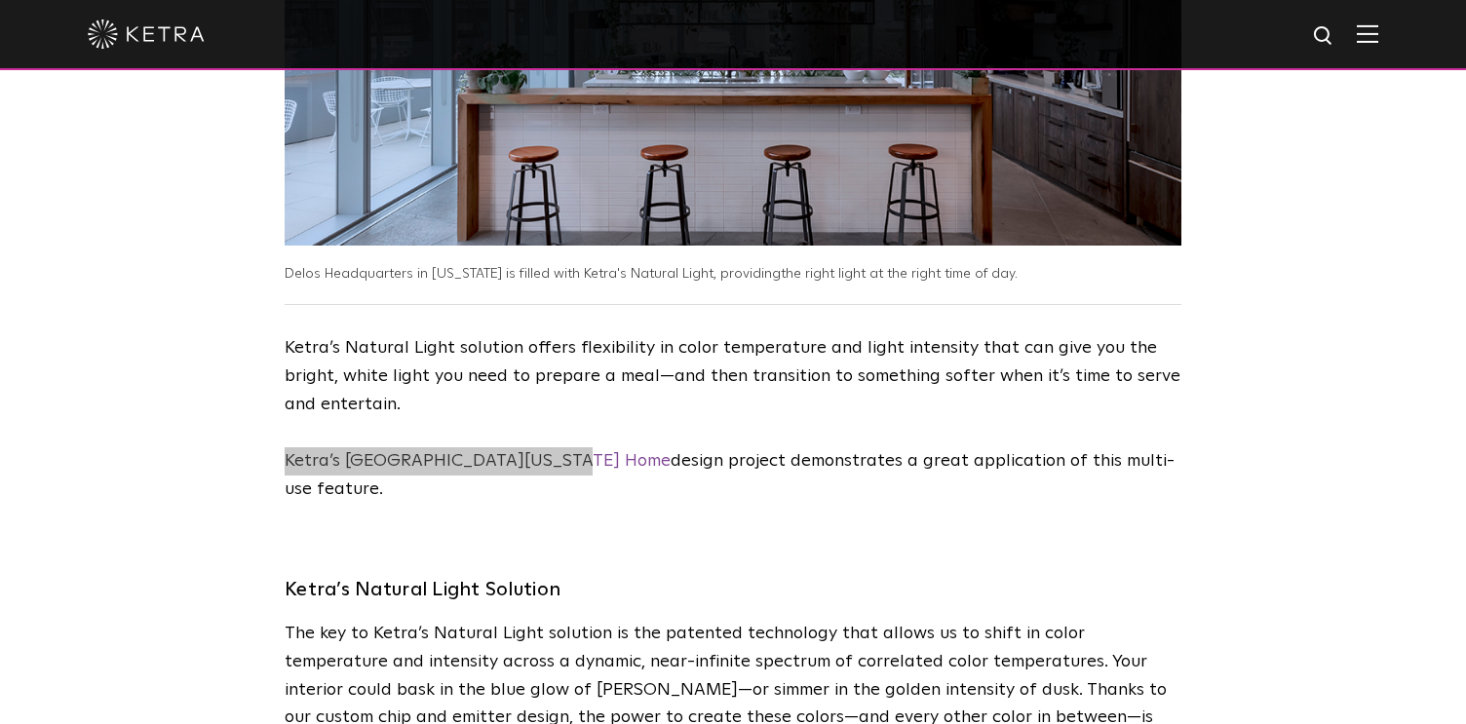
drag, startPoint x: 360, startPoint y: 303, endPoint x: 674, endPoint y: 41, distance: 409.0
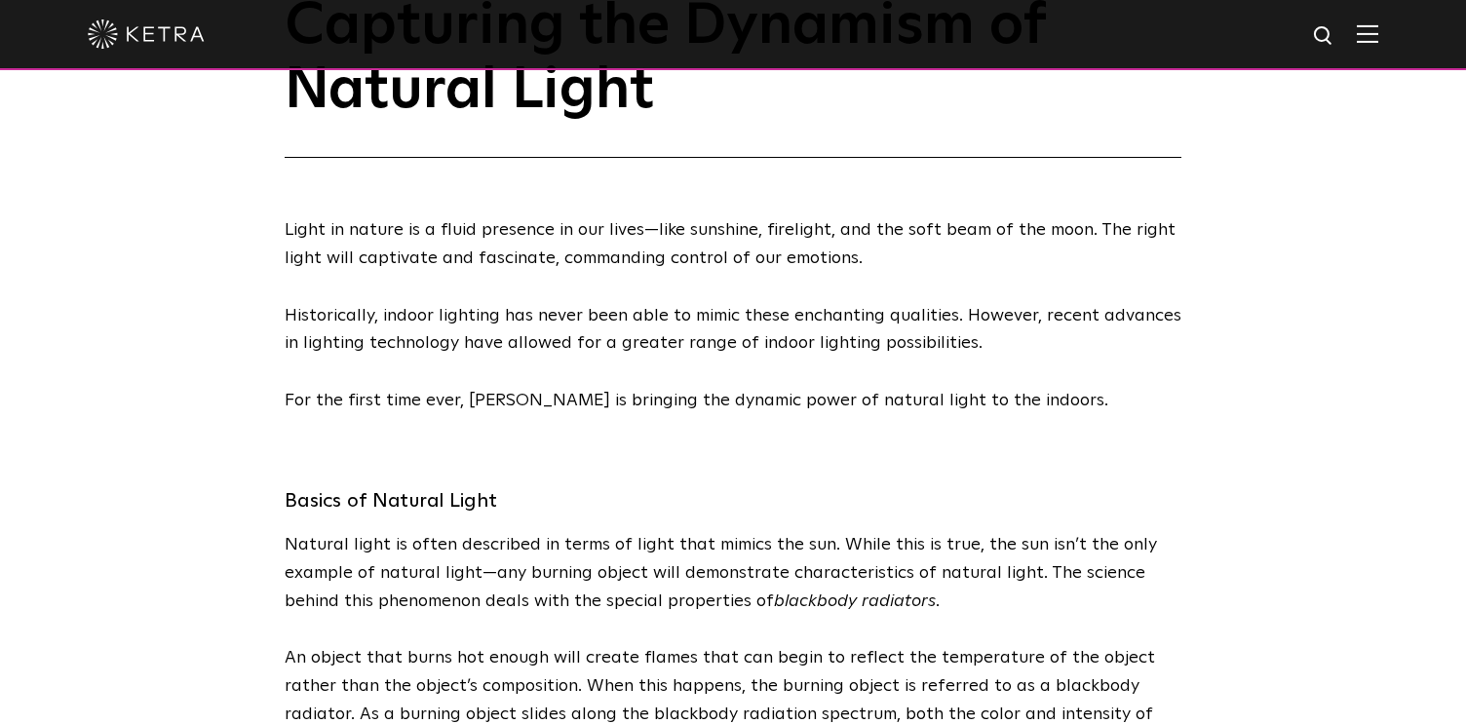
scroll to position [0, 0]
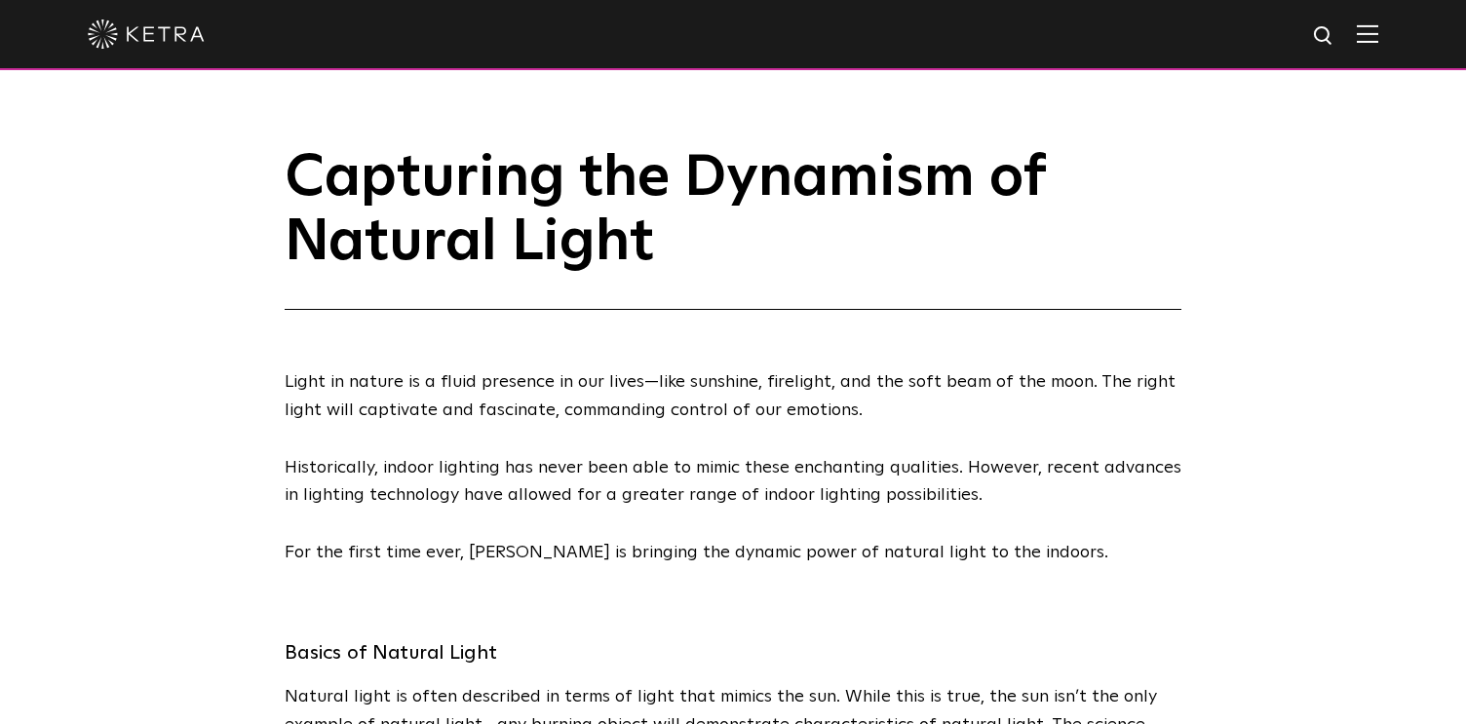
click at [1361, 20] on div at bounding box center [733, 34] width 1291 height 68
click at [1366, 32] on img at bounding box center [1367, 33] width 21 height 19
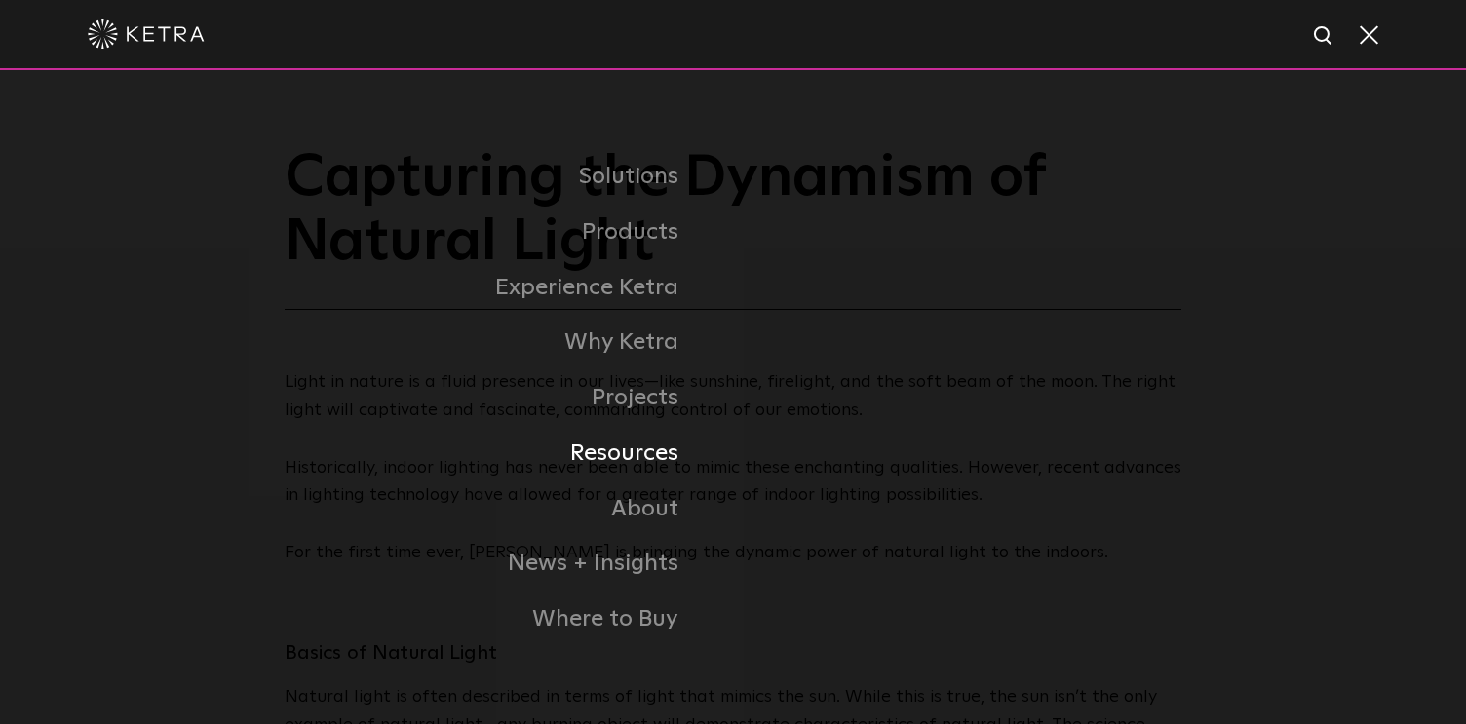
click at [626, 457] on link "Resources" at bounding box center [406, 454] width 653 height 56
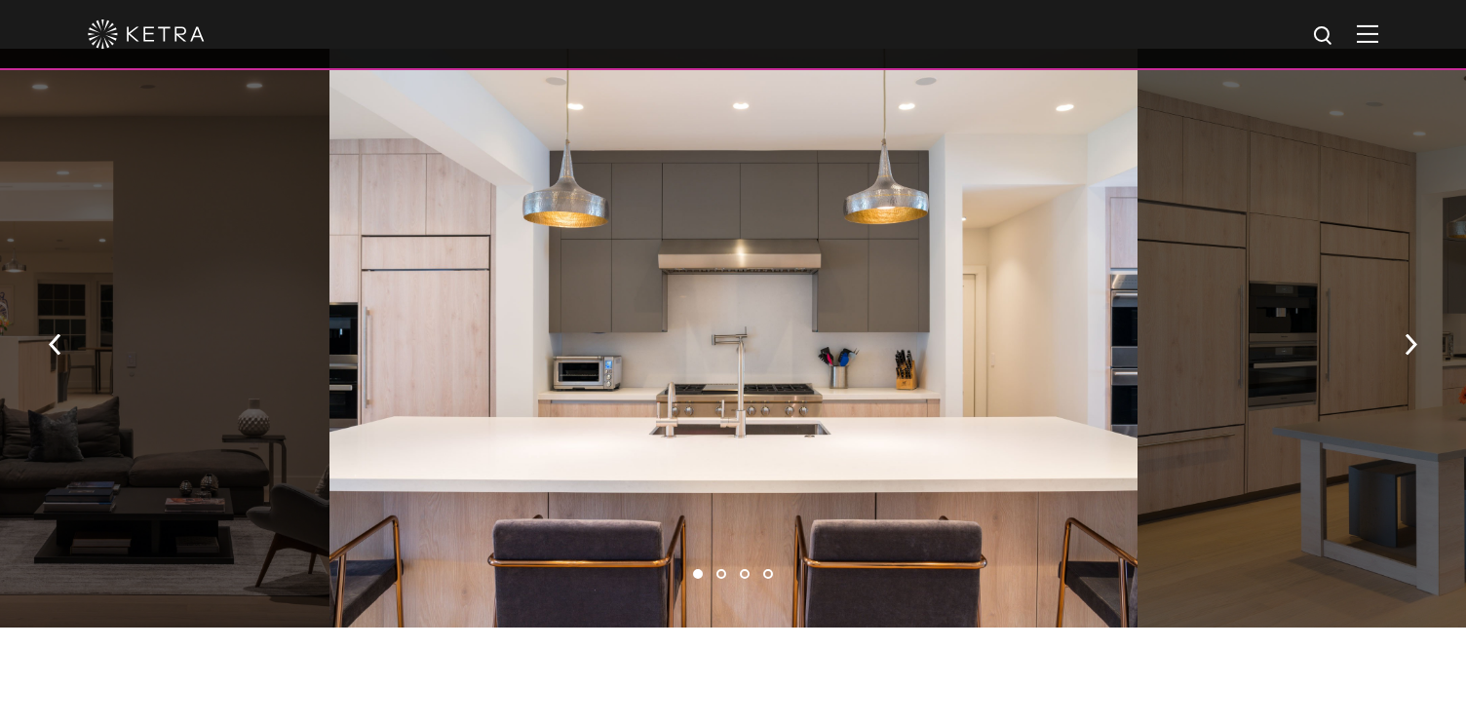
scroll to position [1082, 0]
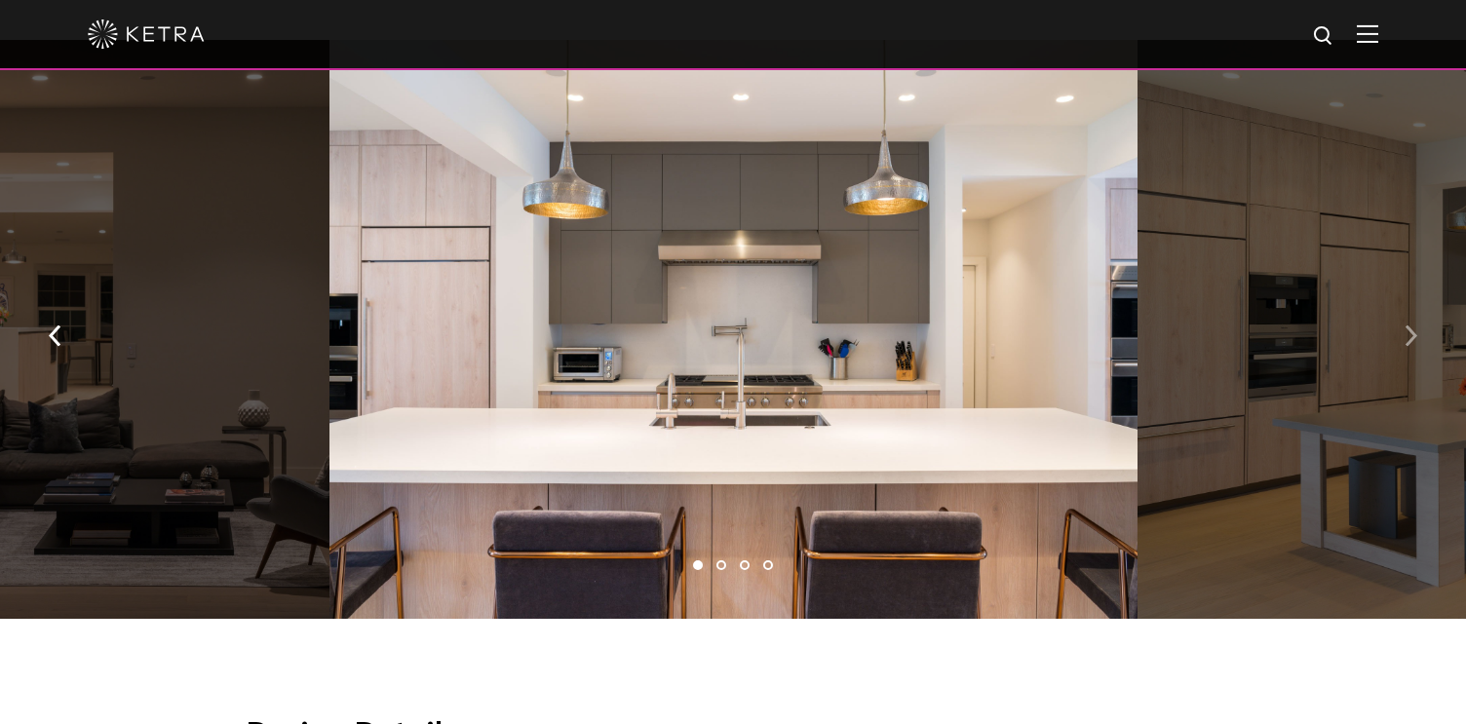
click at [1410, 326] on img "button" at bounding box center [1411, 336] width 13 height 21
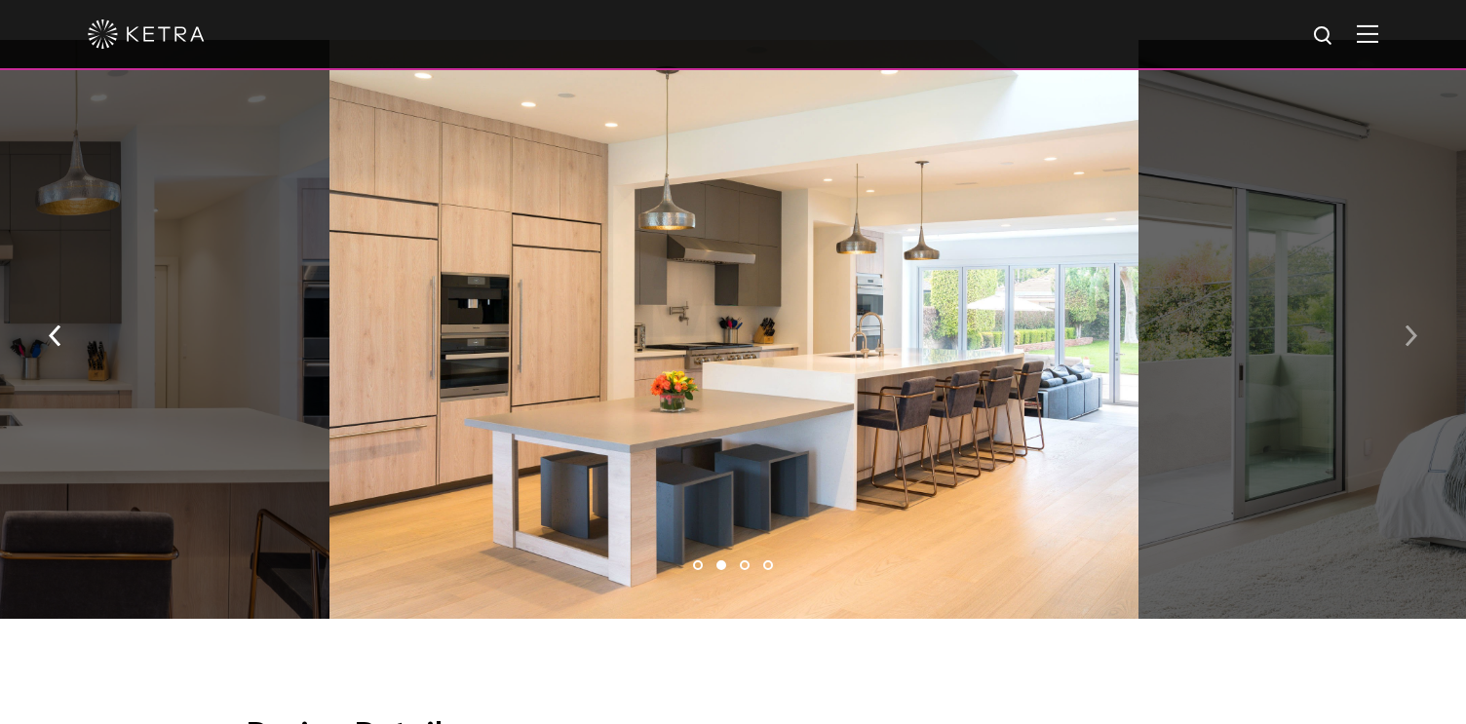
click at [1411, 326] on img "button" at bounding box center [1411, 336] width 13 height 21
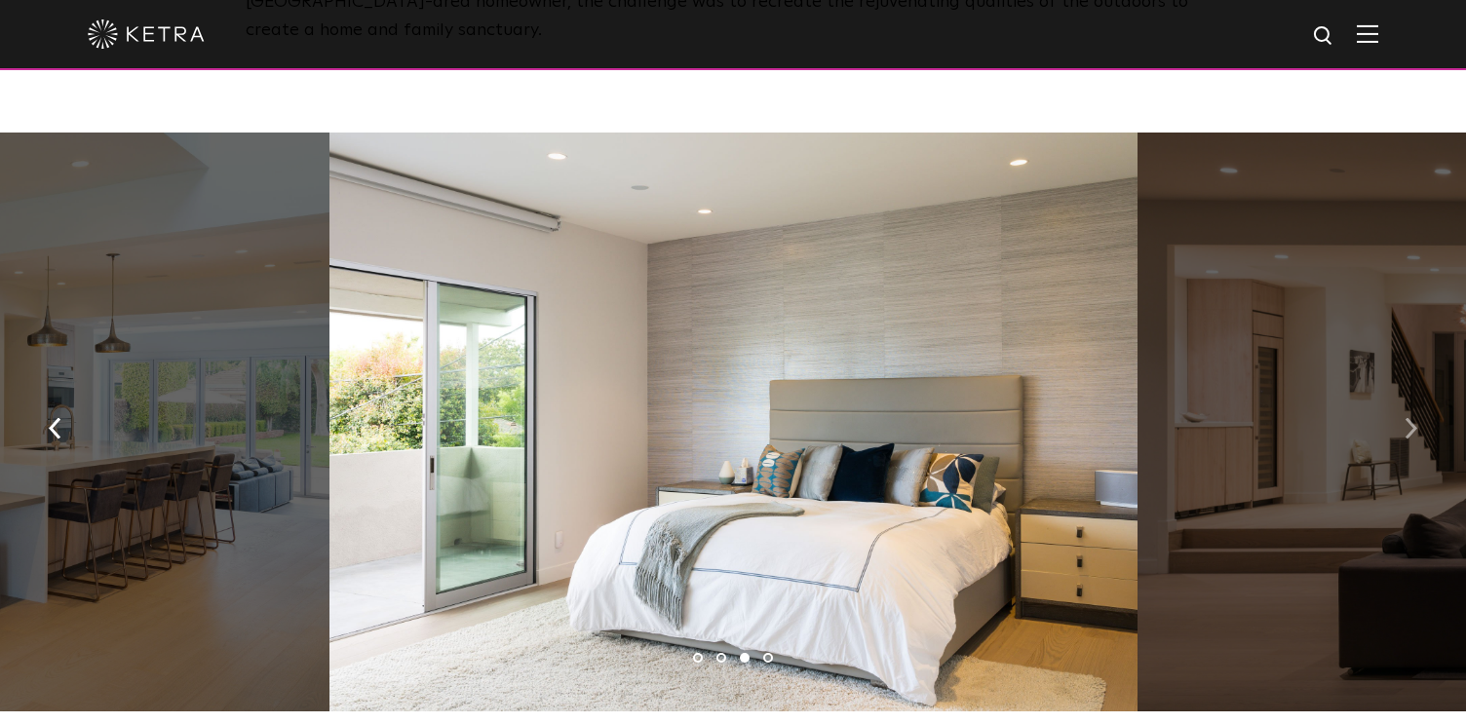
scroll to position [992, 0]
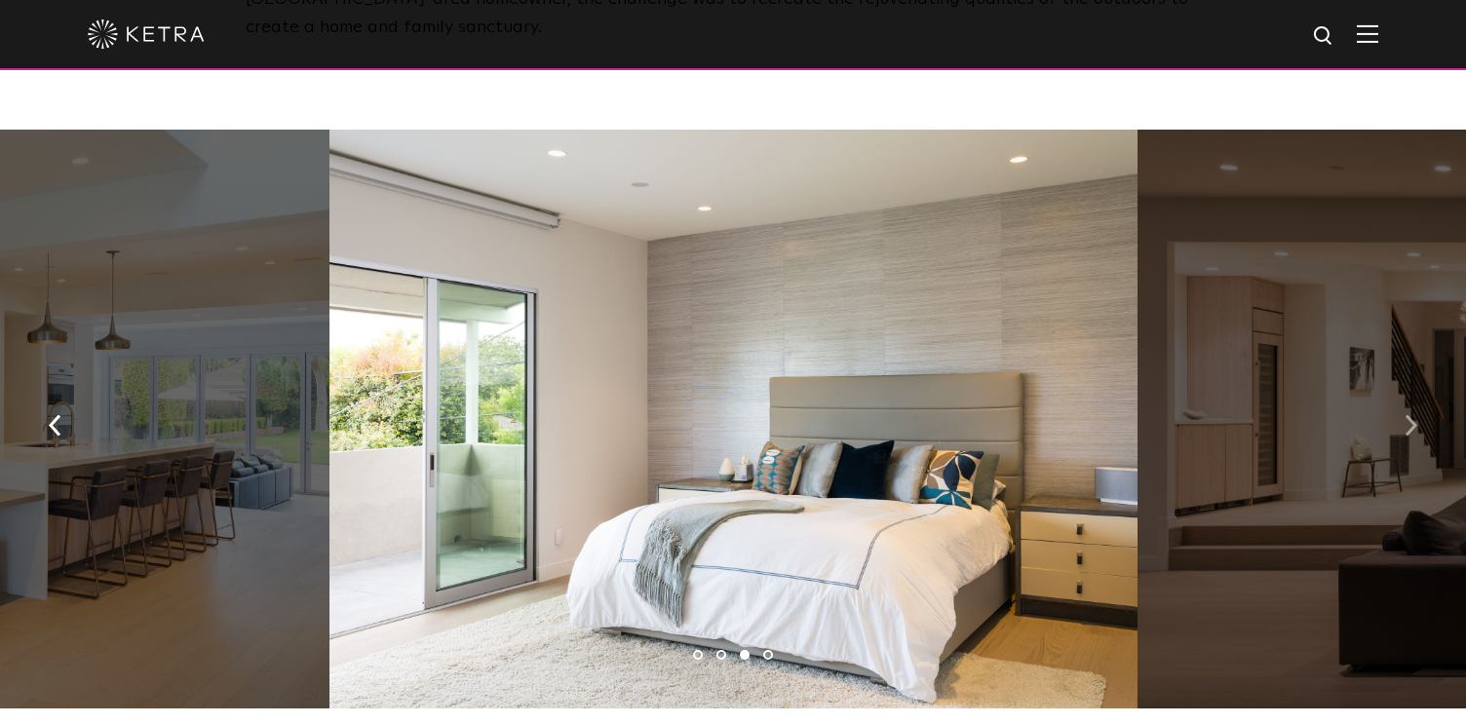
click at [1422, 397] on button "button" at bounding box center [1411, 424] width 42 height 67
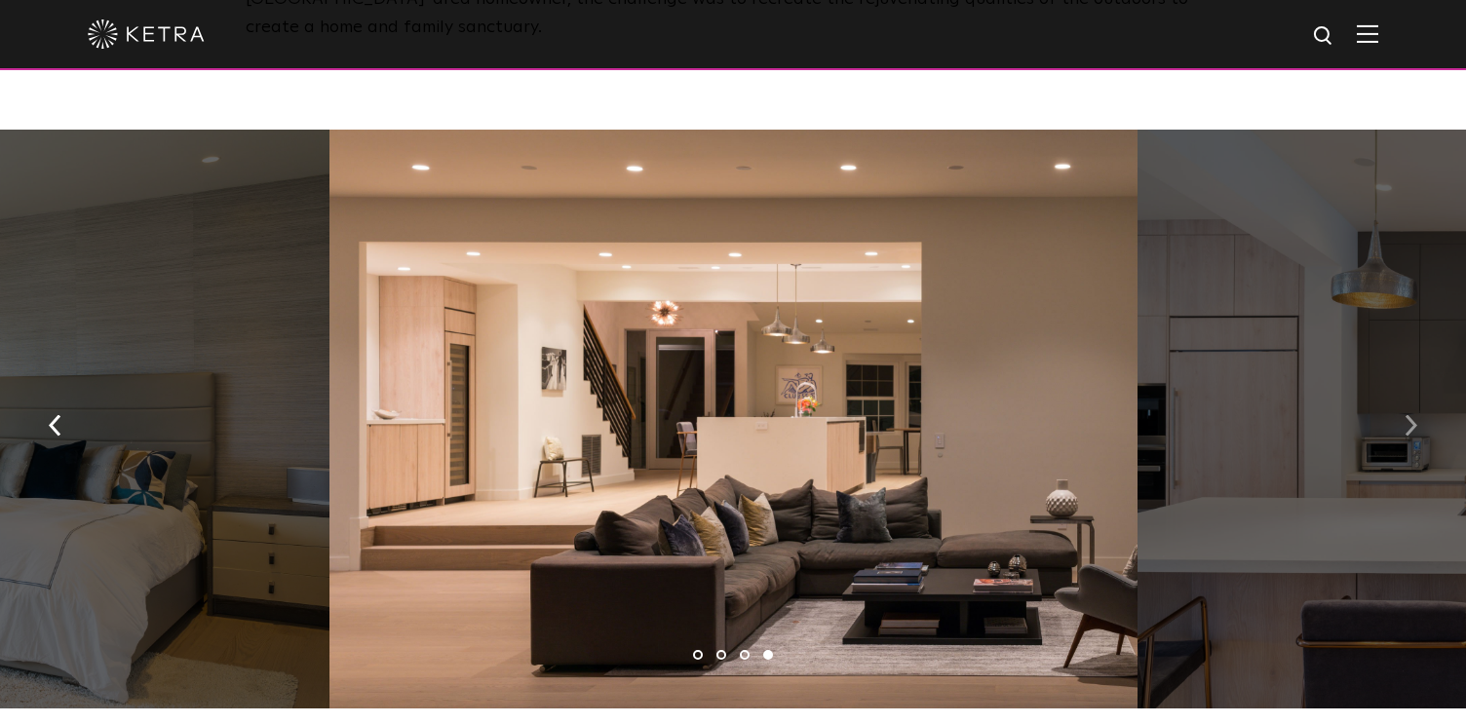
click at [1422, 397] on button "button" at bounding box center [1411, 424] width 42 height 67
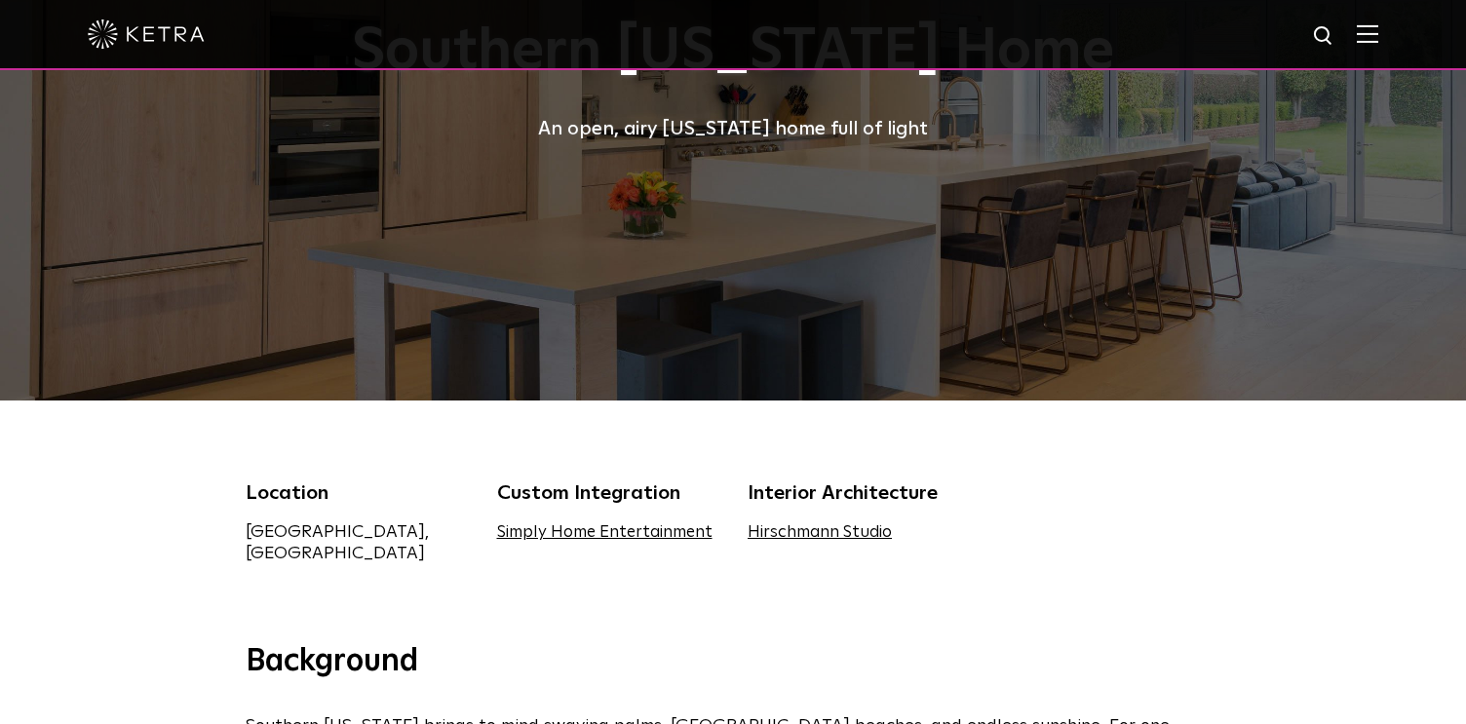
scroll to position [0, 0]
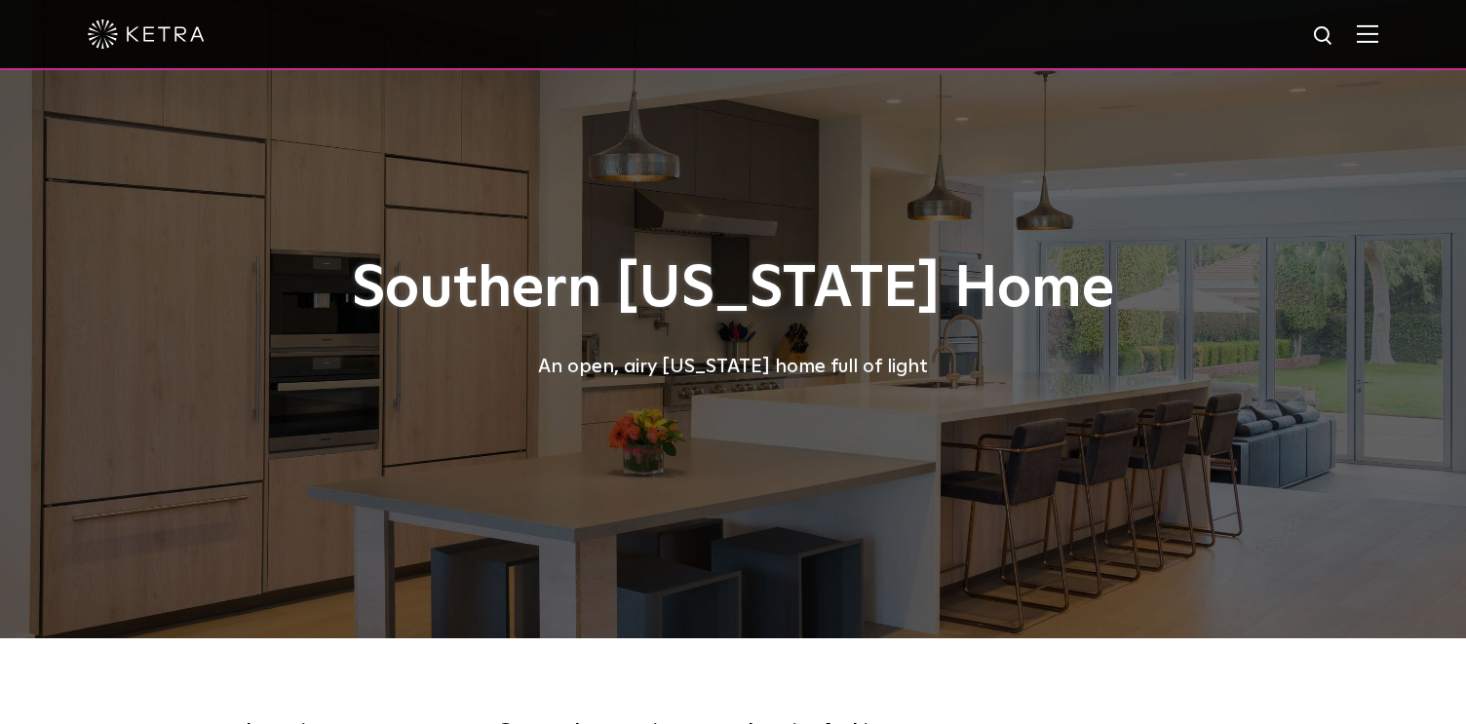
click at [1372, 42] on img at bounding box center [1367, 33] width 21 height 19
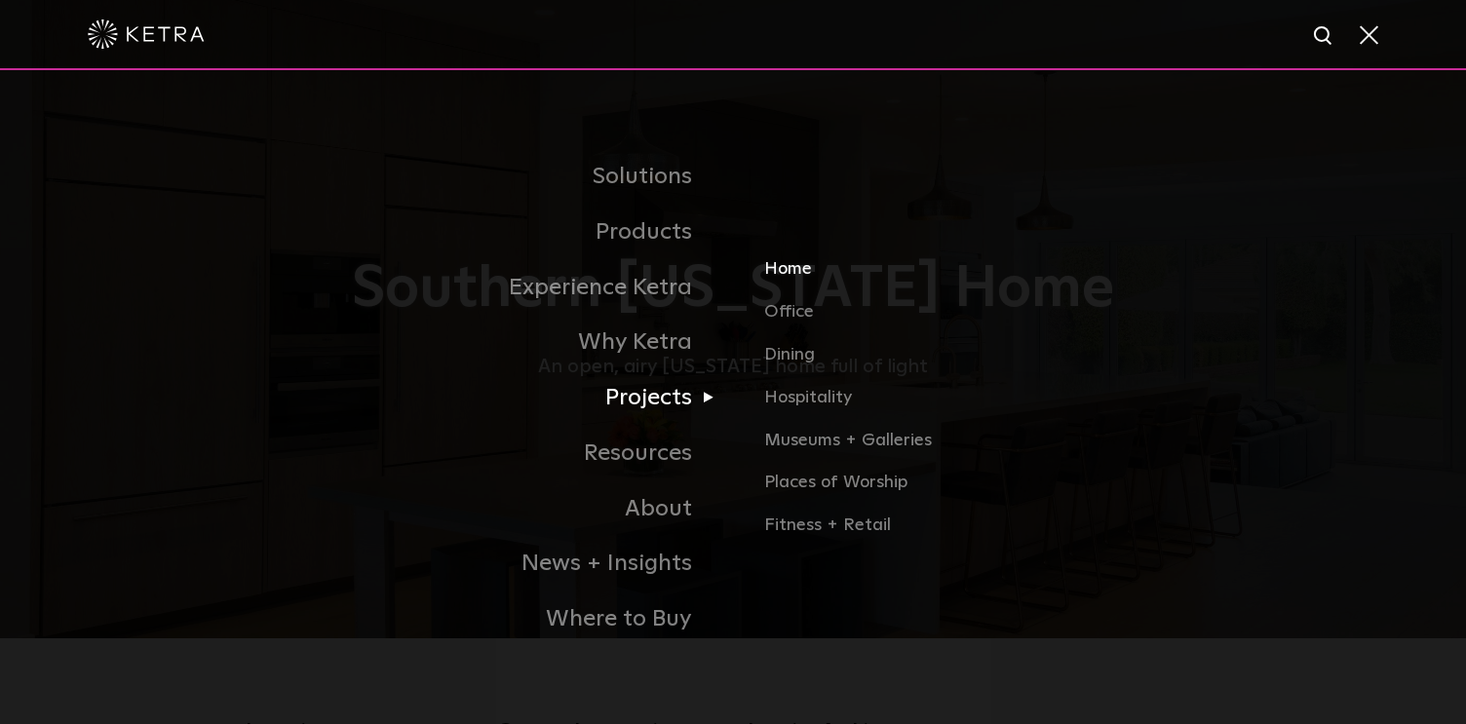
click at [784, 271] on link "Home" at bounding box center [992, 277] width 456 height 43
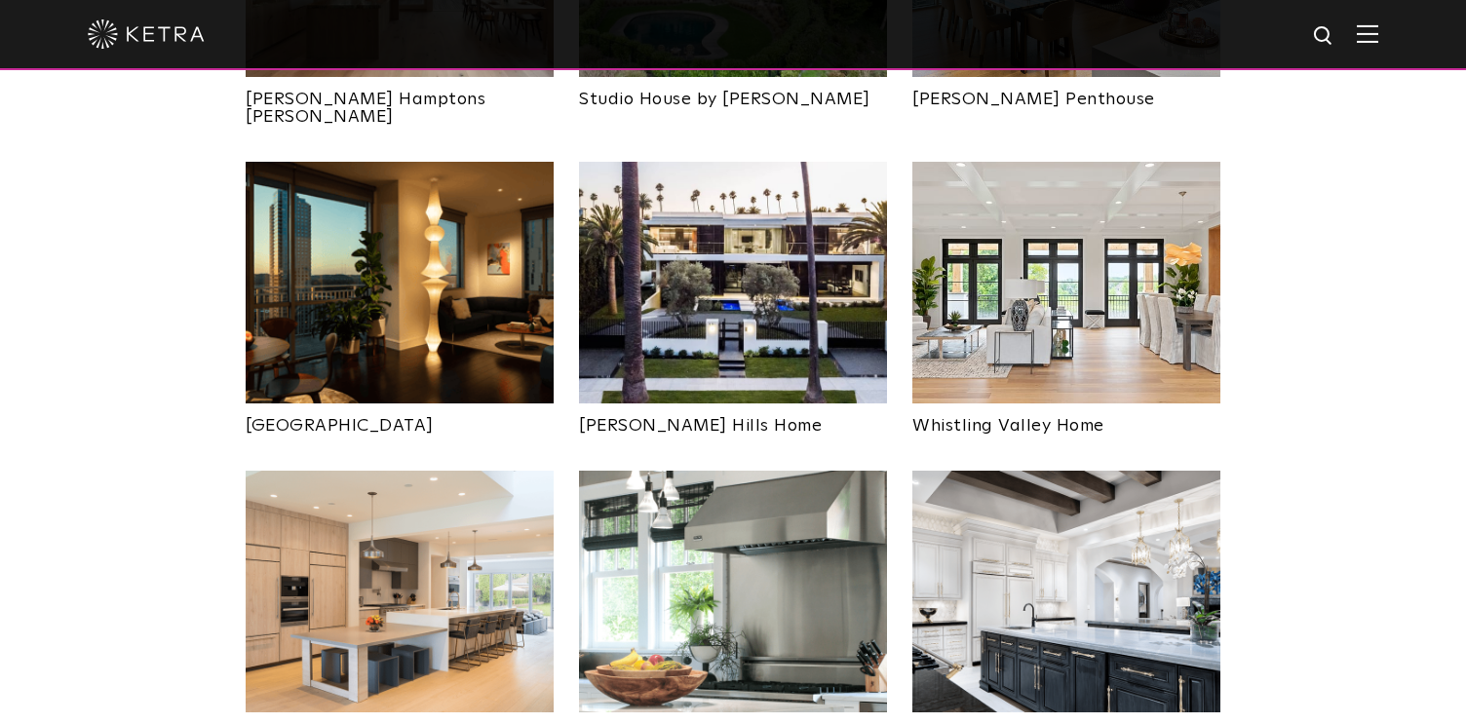
scroll to position [1197, 0]
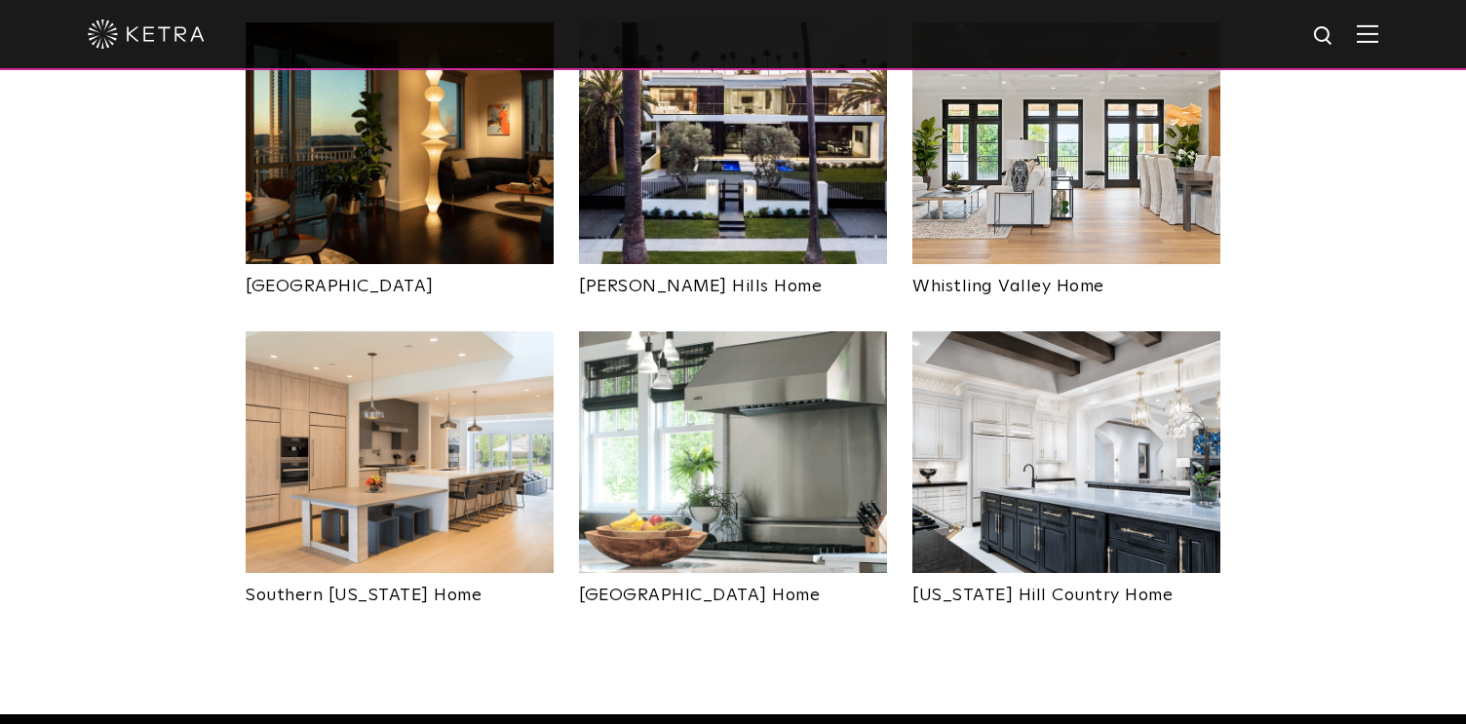
click at [1044, 394] on img at bounding box center [1066, 452] width 308 height 242
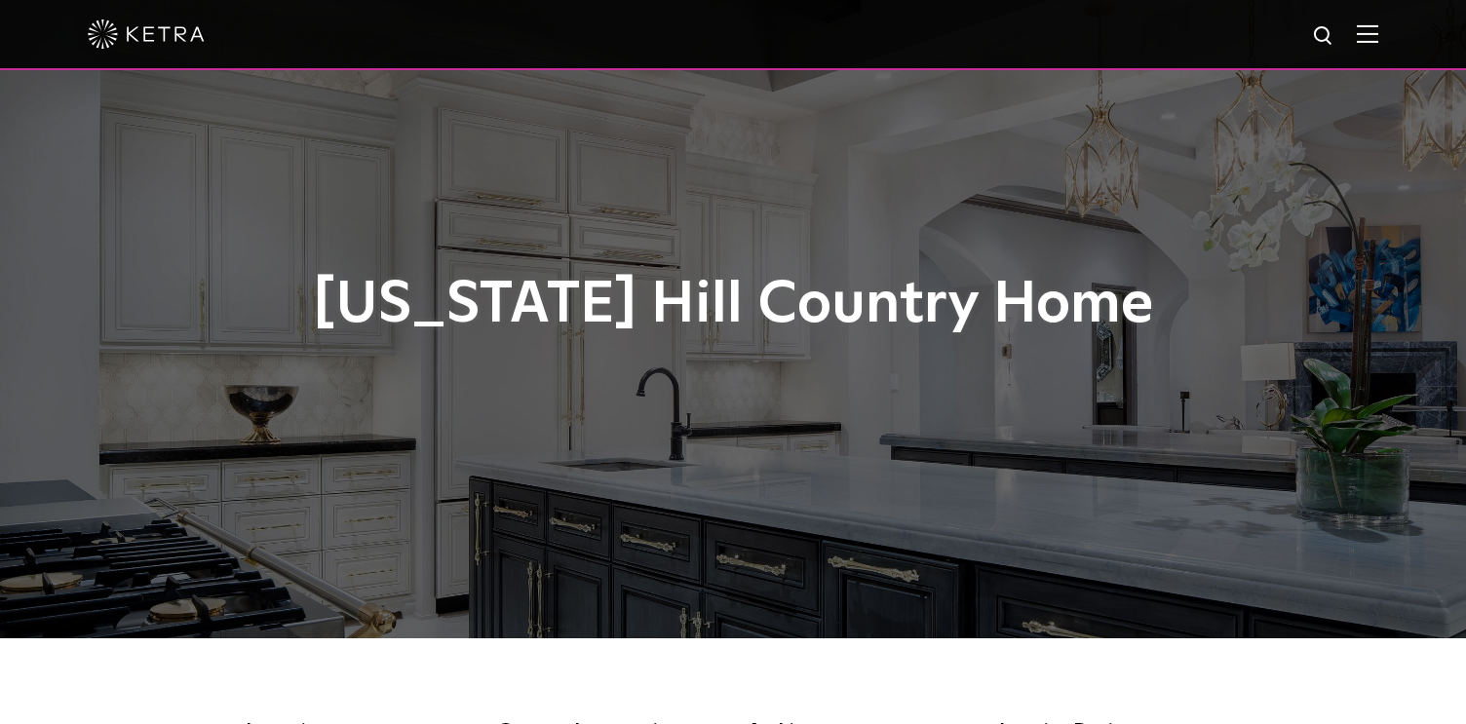
scroll to position [1, 0]
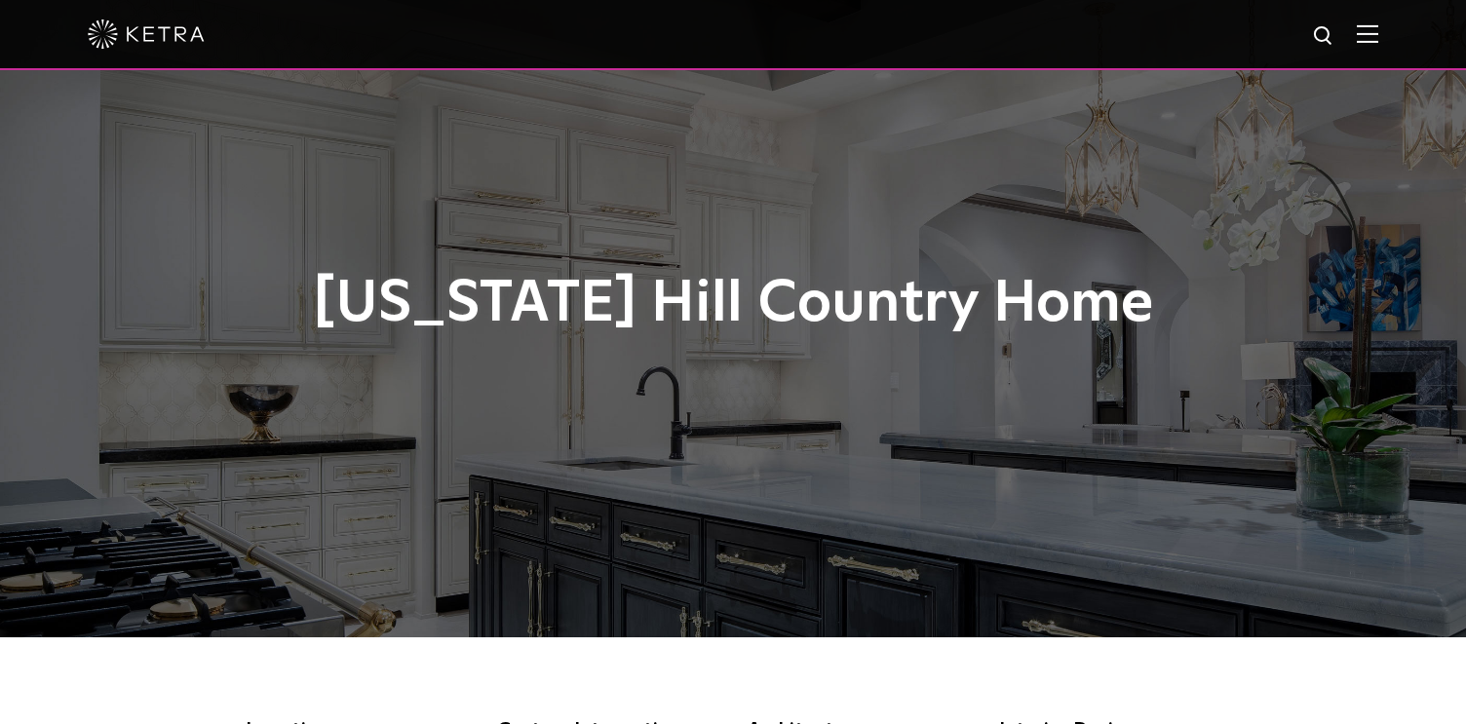
click at [1371, 33] on img at bounding box center [1367, 33] width 21 height 19
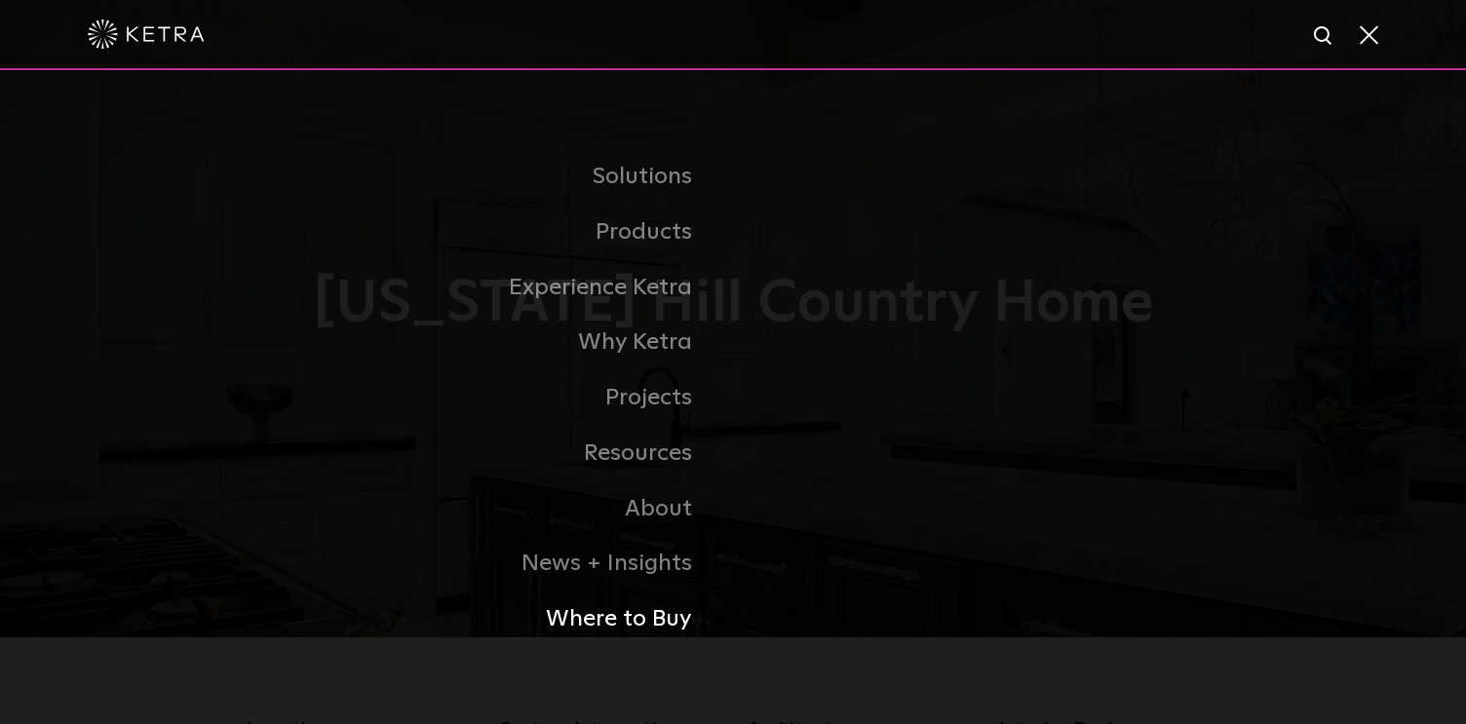
click at [650, 623] on link "Where to Buy" at bounding box center [489, 620] width 487 height 56
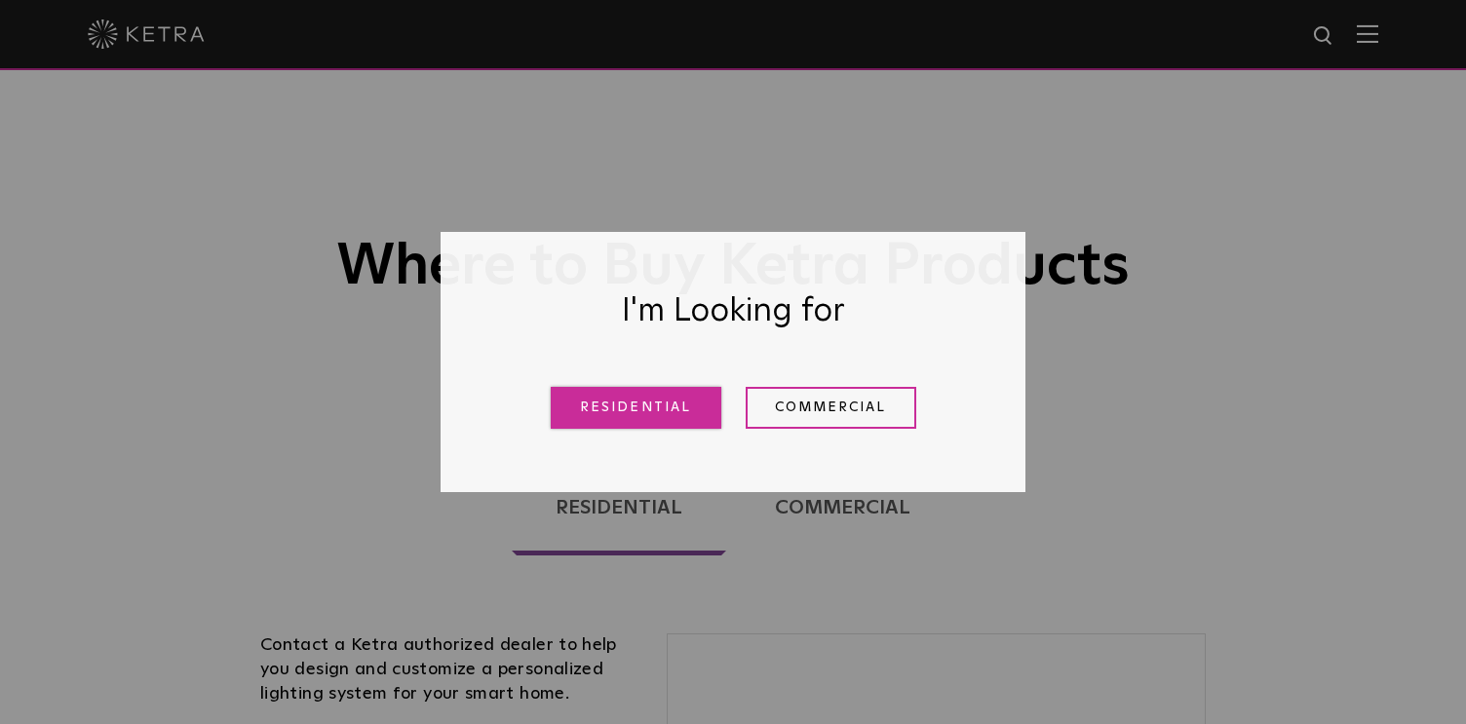
click at [578, 404] on link "Residential" at bounding box center [636, 408] width 171 height 42
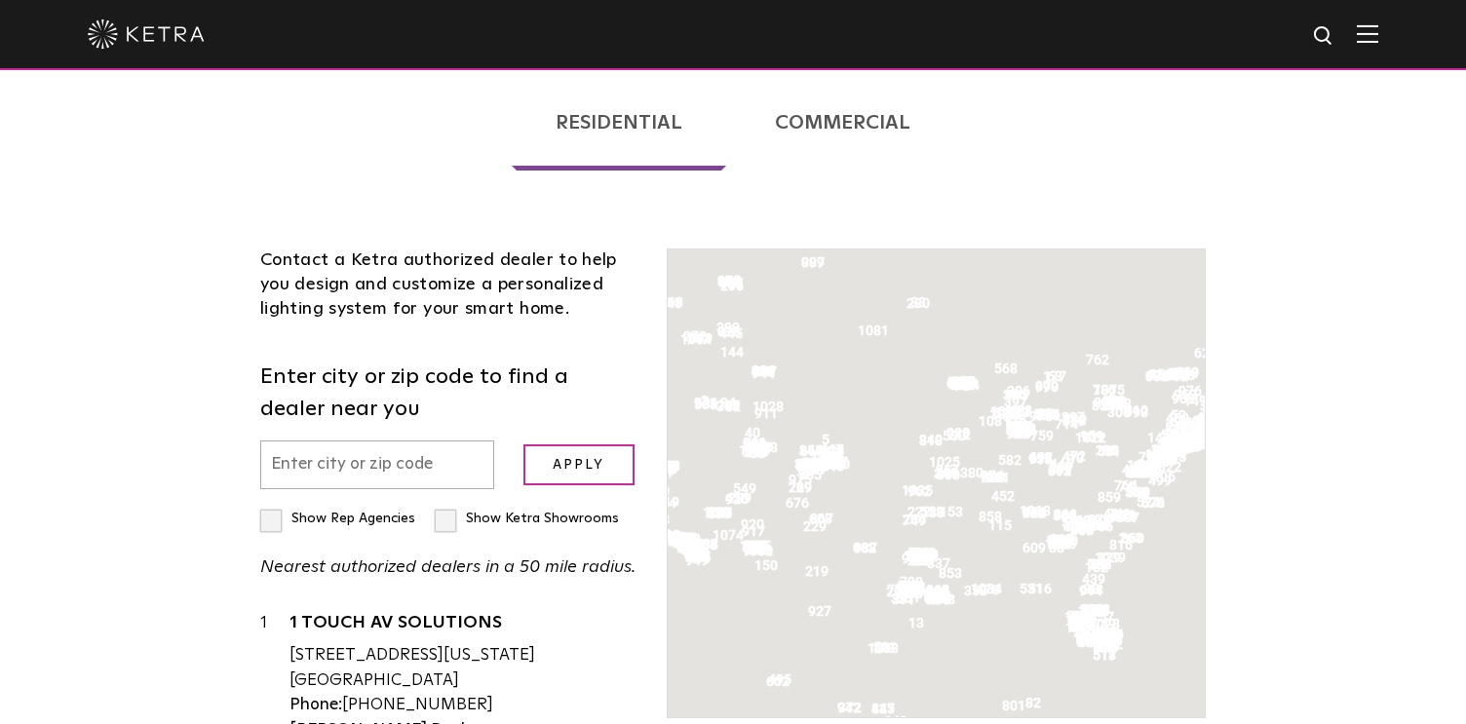
scroll to position [497, 0]
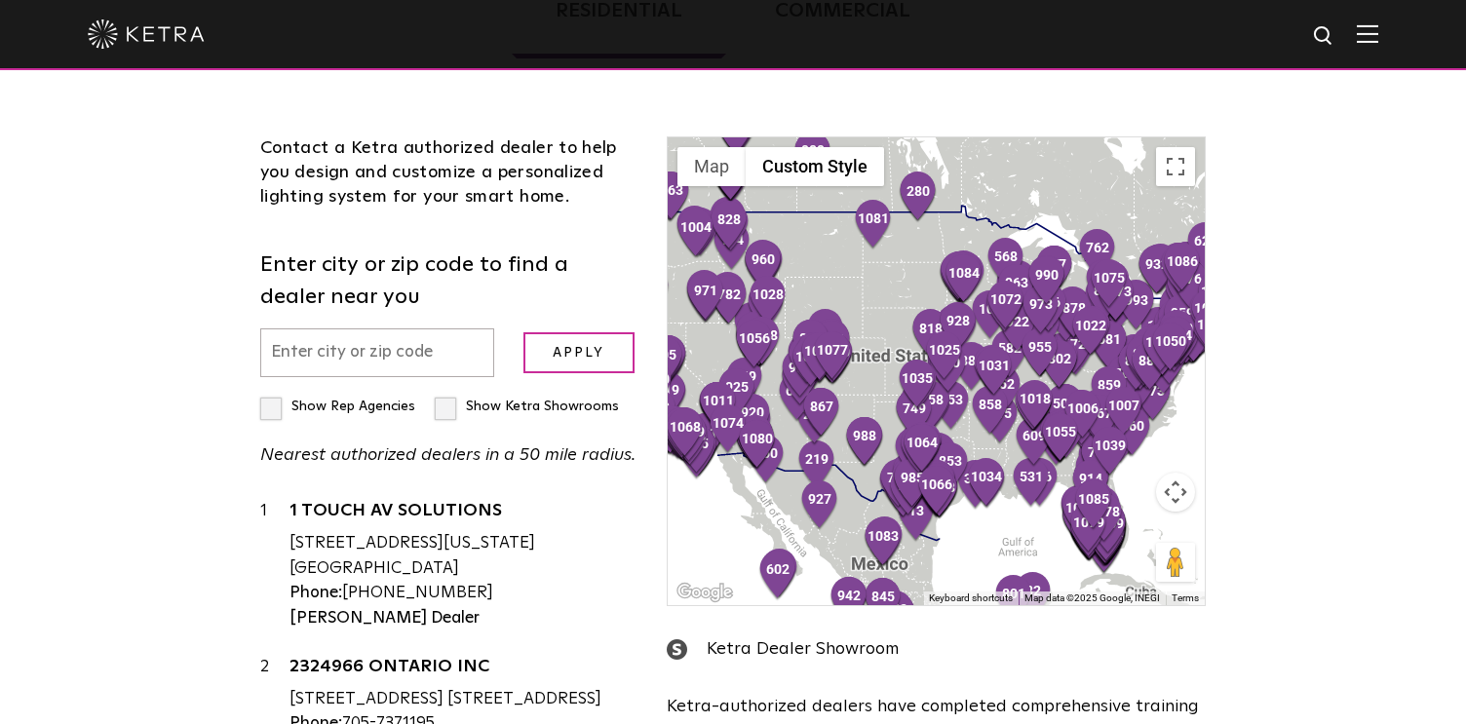
click at [424, 363] on input "text" at bounding box center [377, 354] width 234 height 50
type input "20186"
click at [558, 361] on input "Apply" at bounding box center [578, 353] width 111 height 42
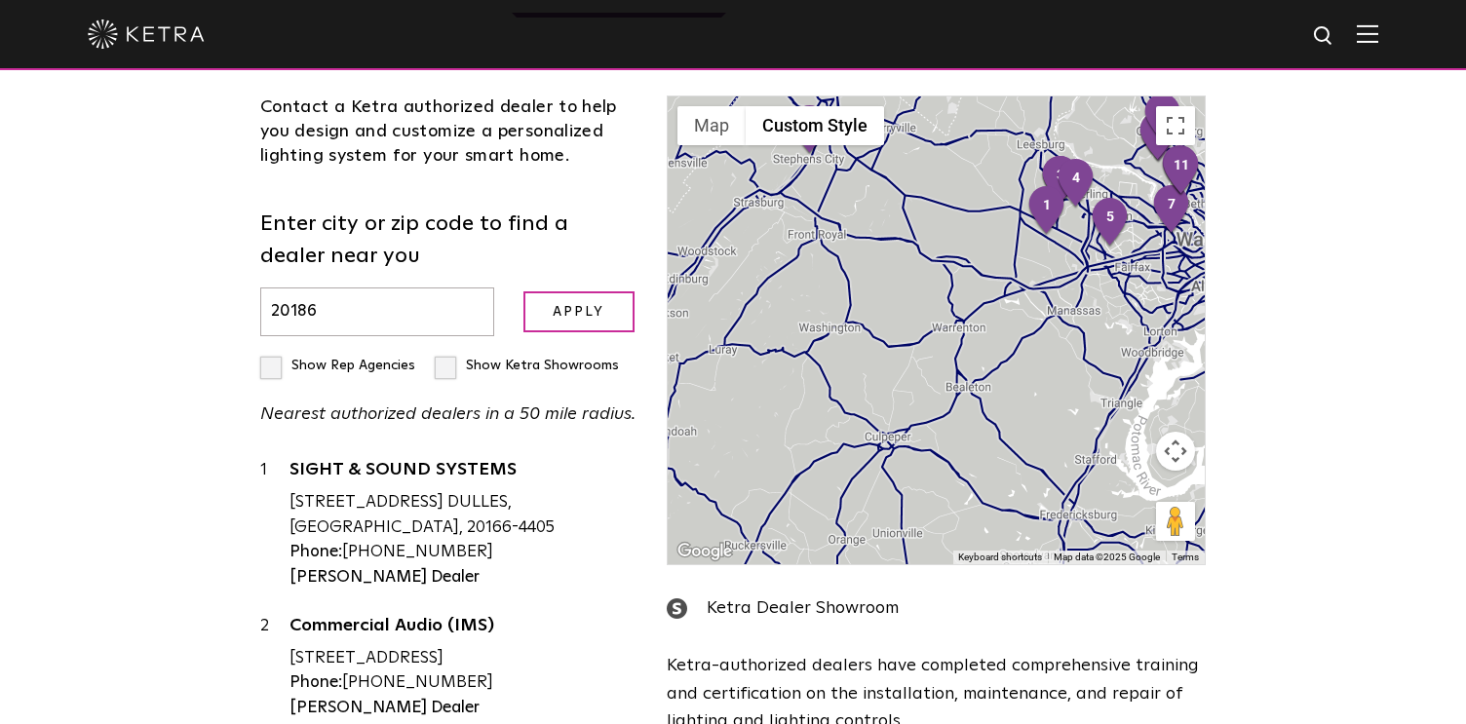
scroll to position [533, 0]
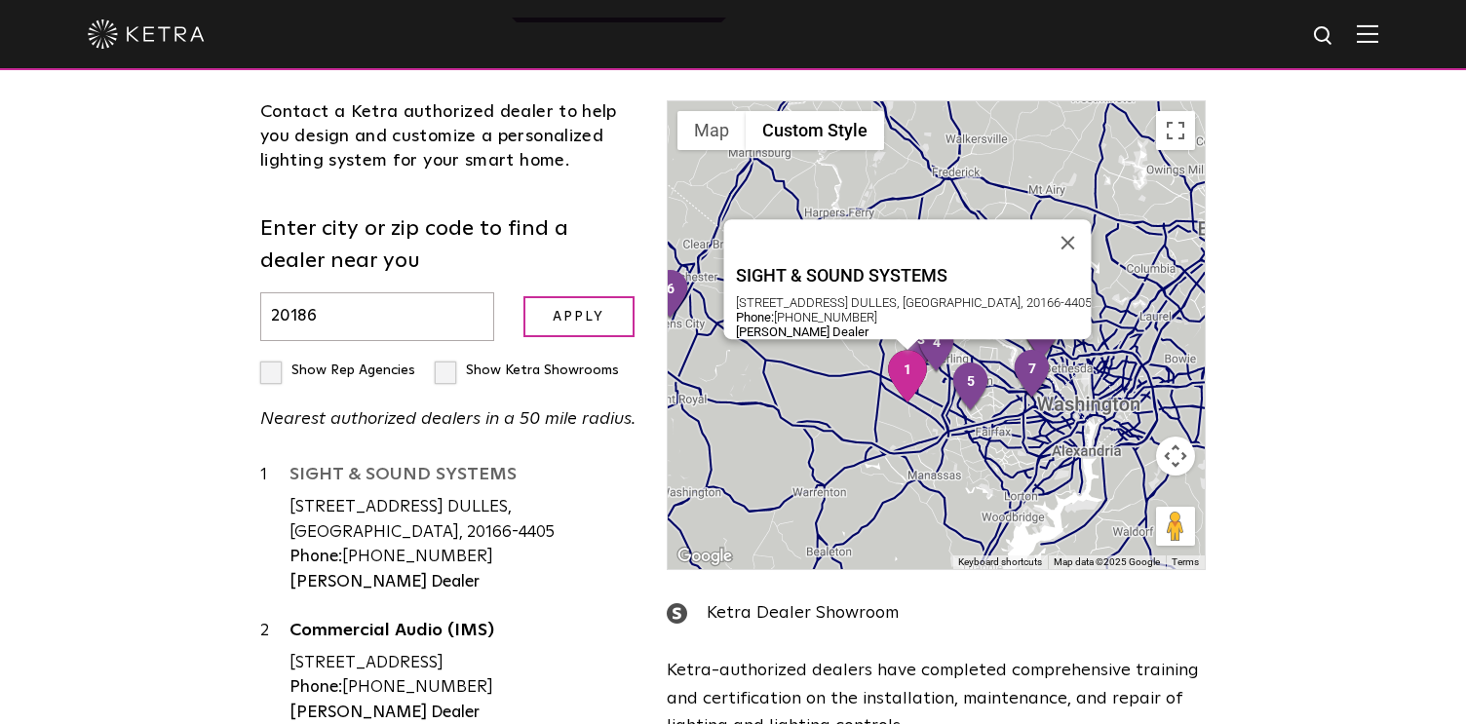
click at [461, 473] on link "SIGHT & SOUND SYSTEMS" at bounding box center [464, 478] width 348 height 24
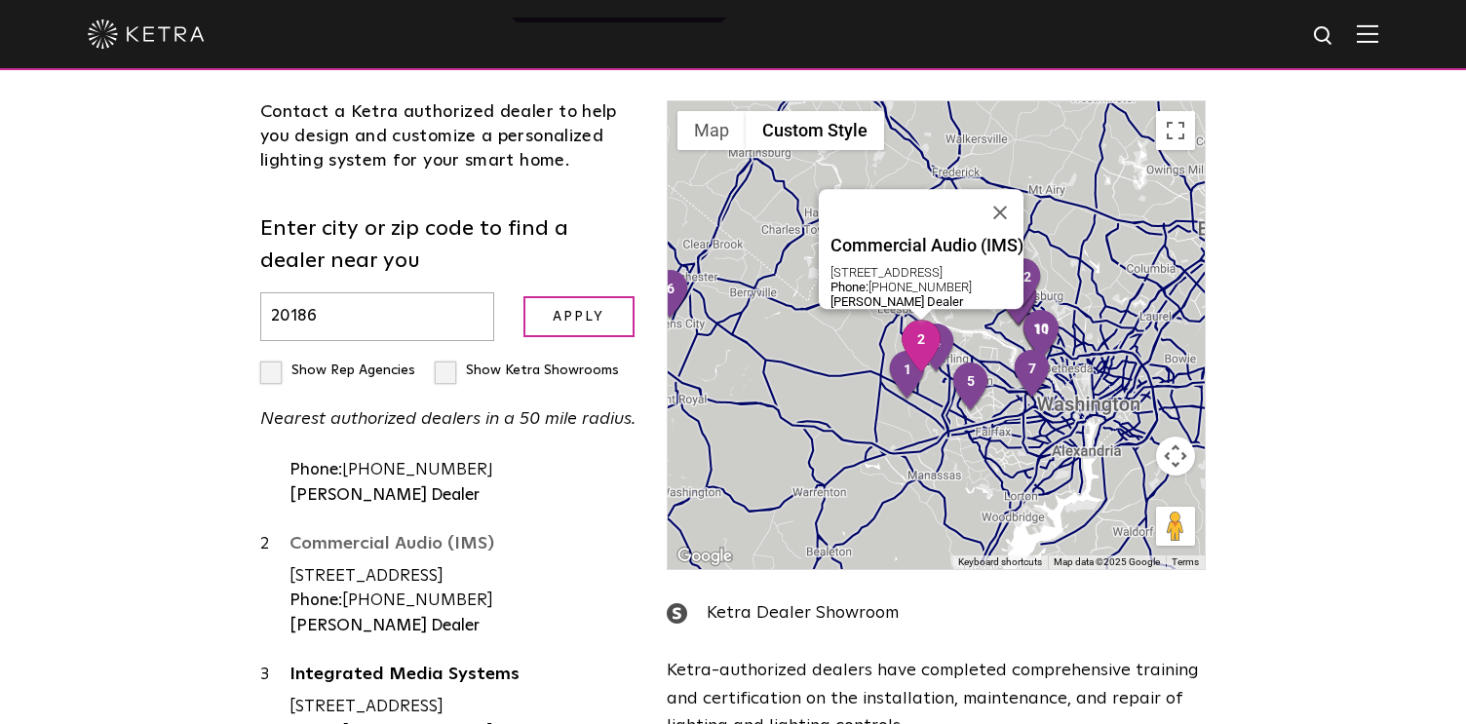
scroll to position [110, 0]
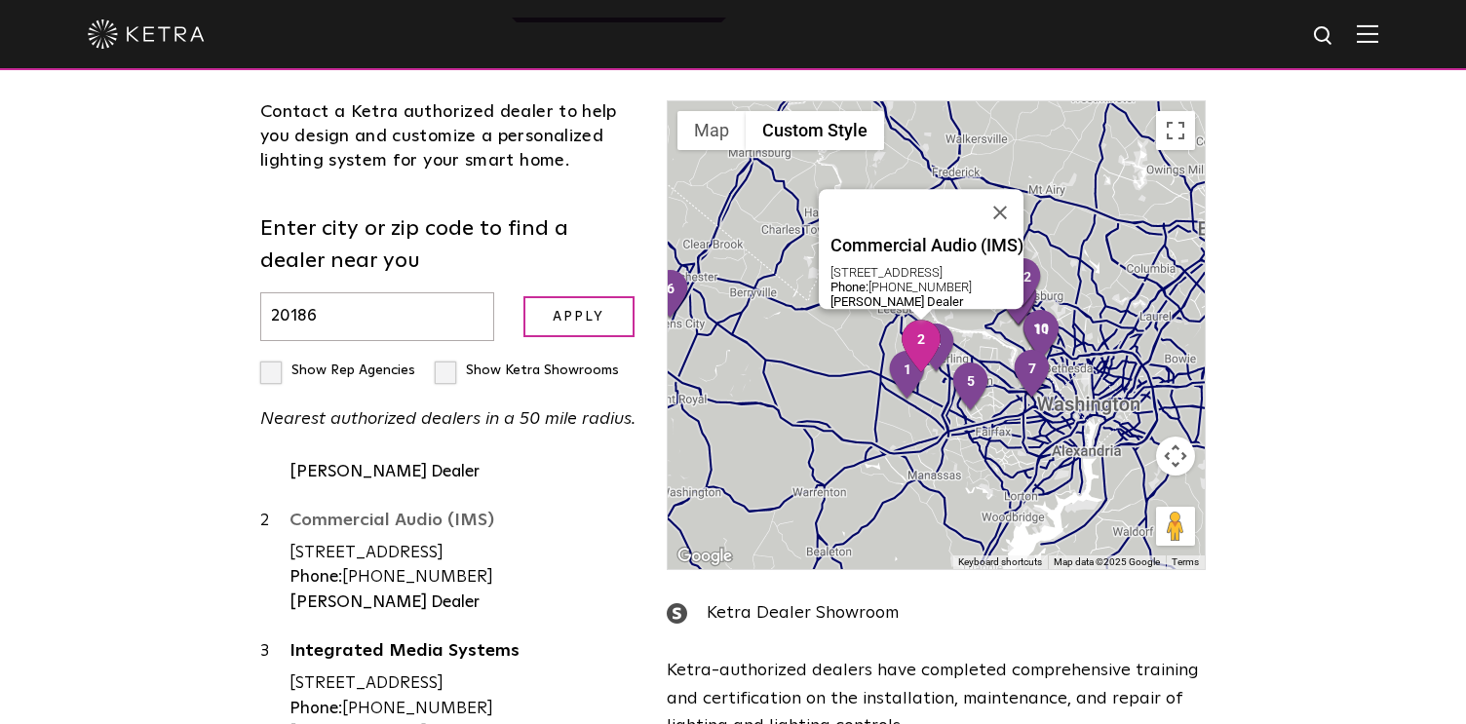
click at [406, 517] on link "Commercial Audio (IMS)" at bounding box center [464, 524] width 348 height 24
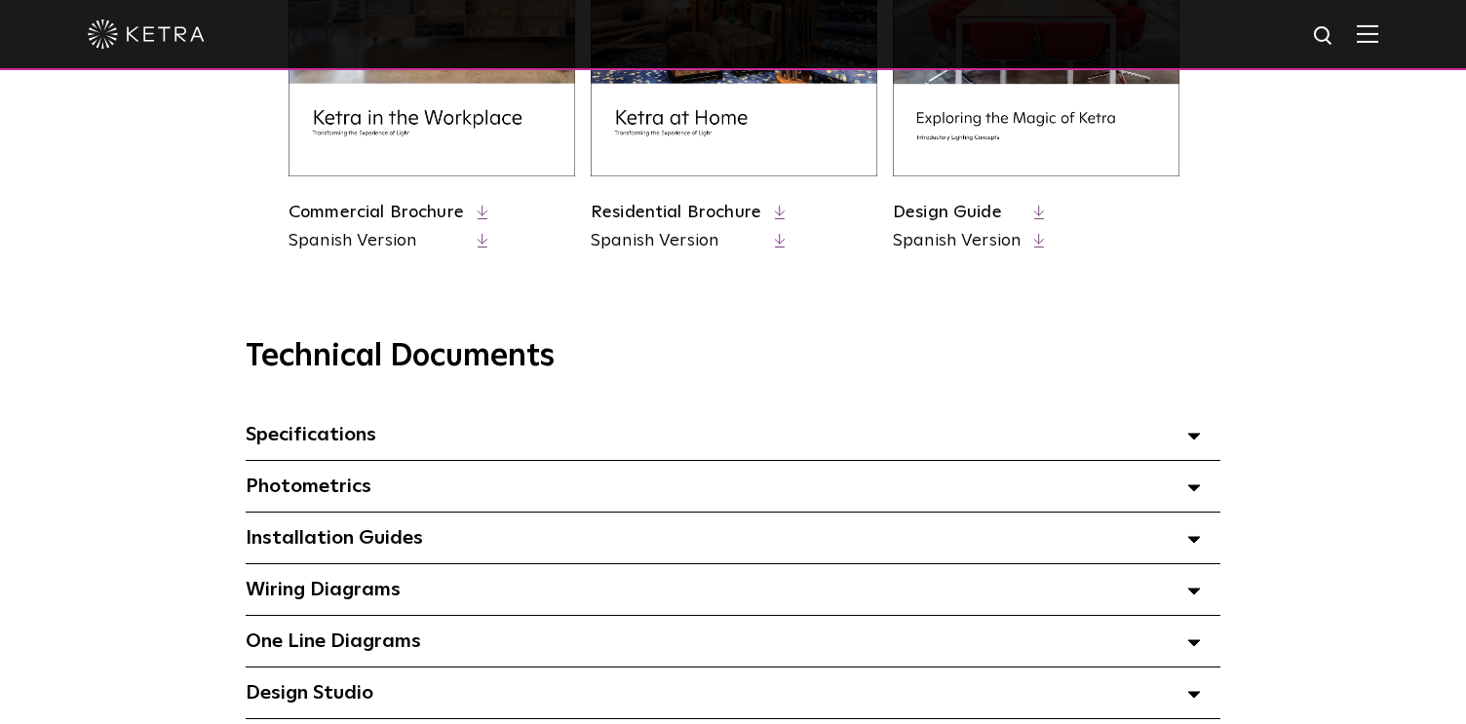
scroll to position [1389, 0]
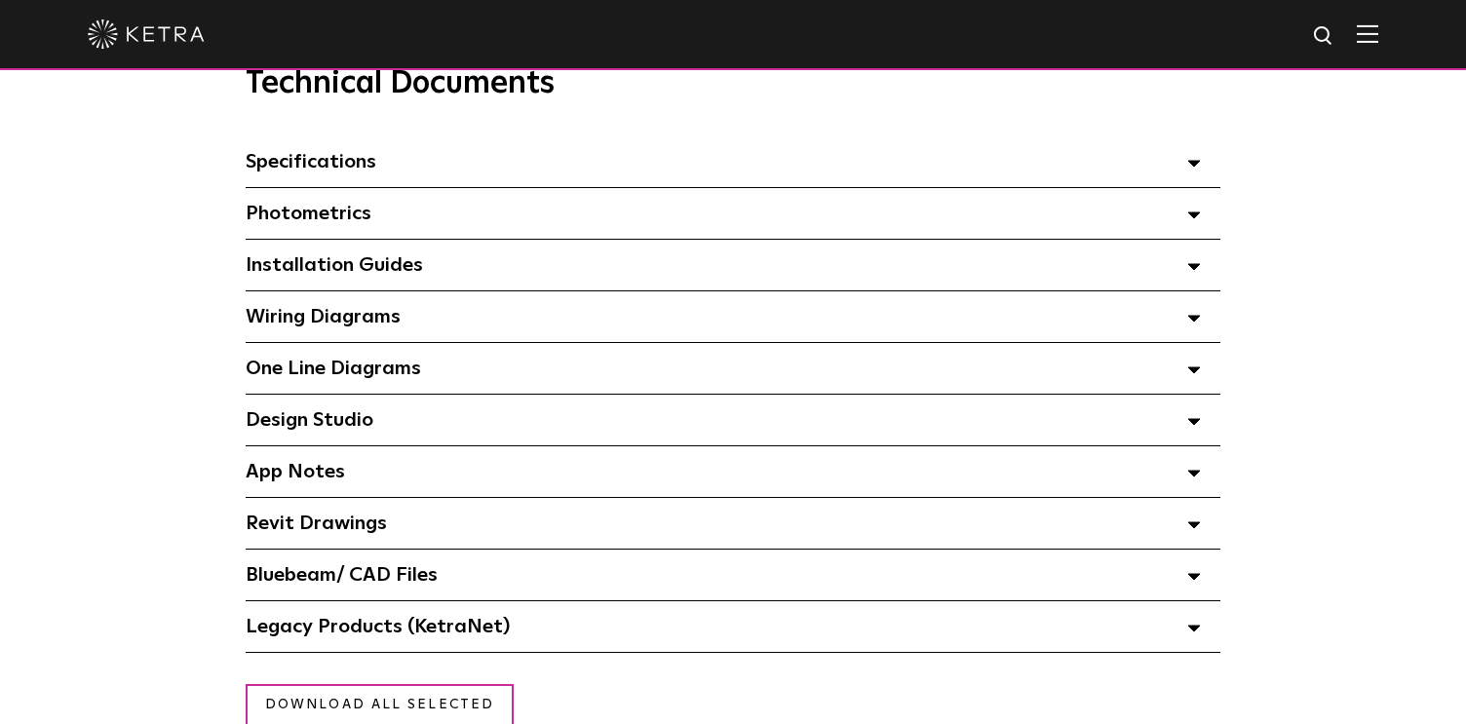
click at [1196, 257] on span at bounding box center [1194, 264] width 14 height 25
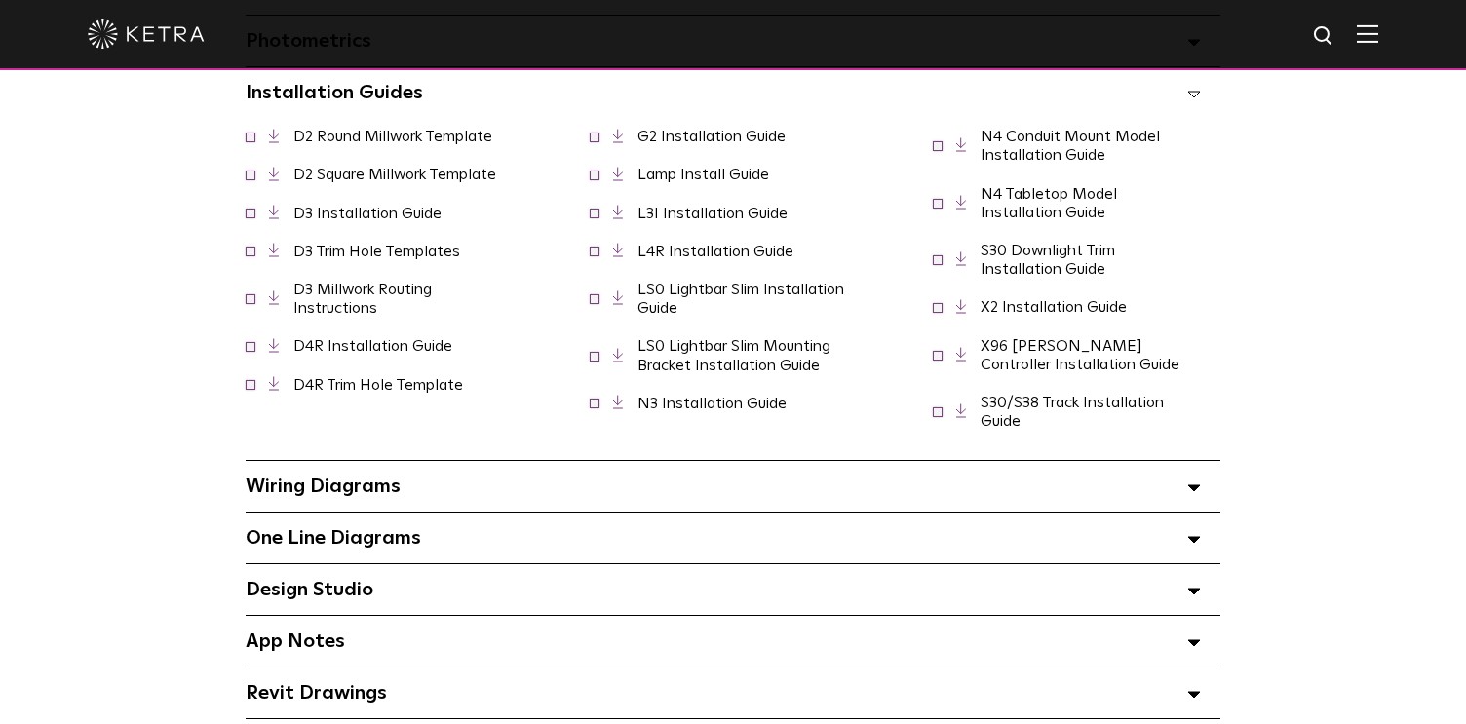
scroll to position [1563, 0]
click at [1191, 485] on polygon at bounding box center [1194, 487] width 12 height 6
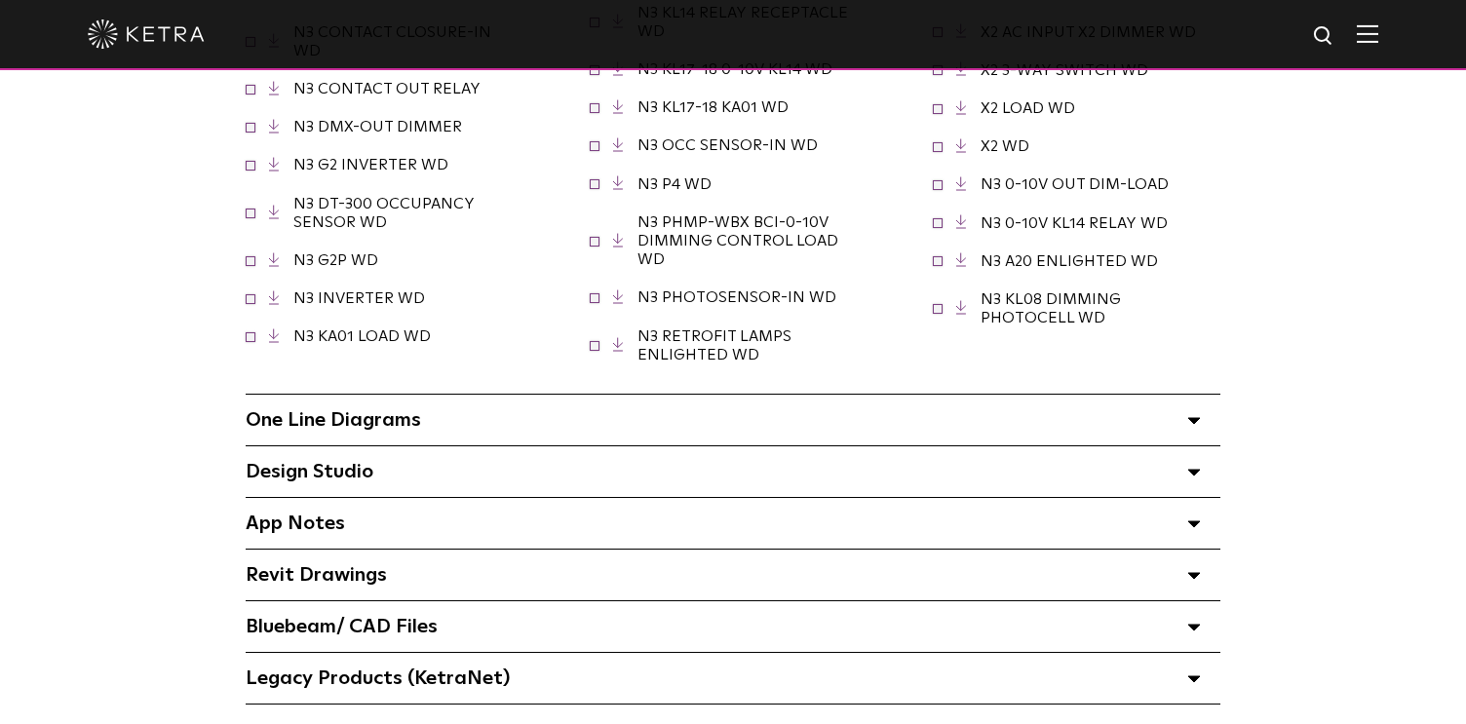
scroll to position [2144, 0]
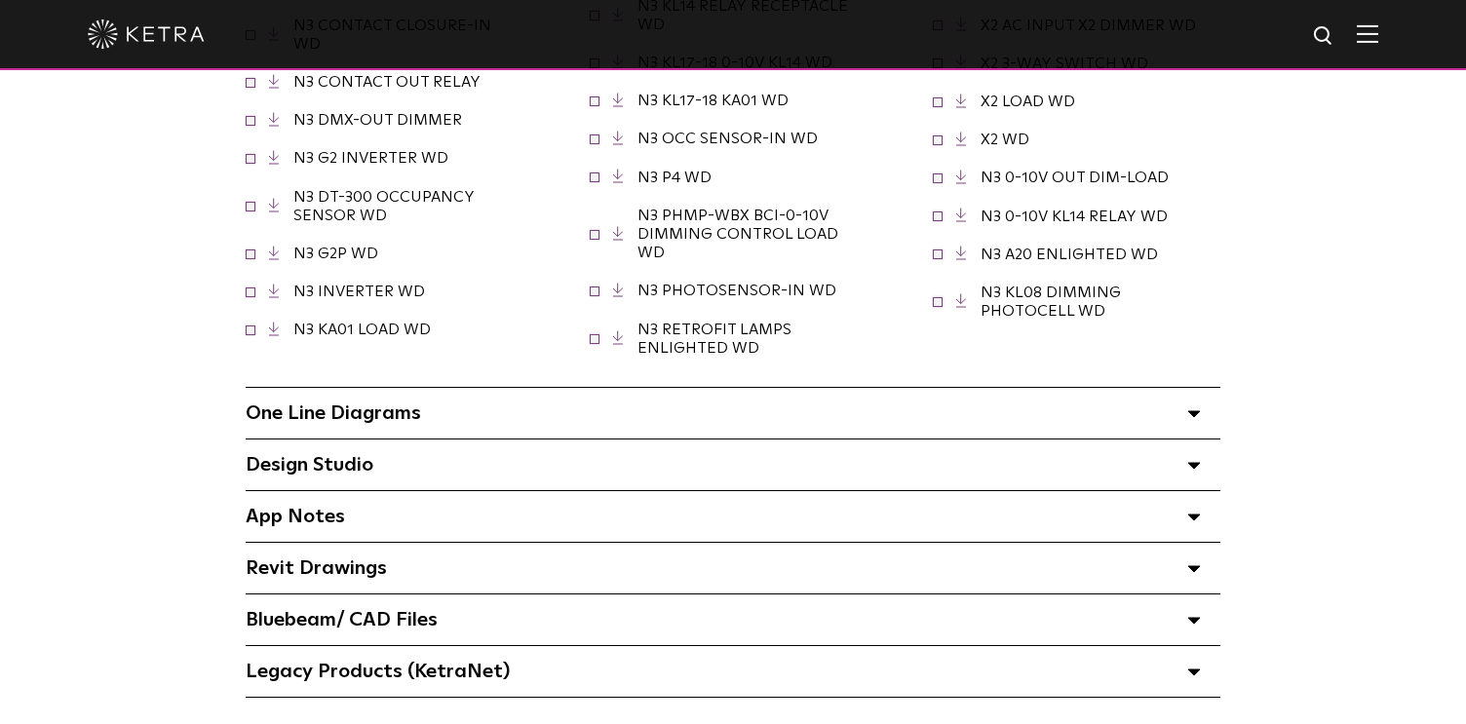
click at [1188, 459] on span at bounding box center [1194, 464] width 14 height 25
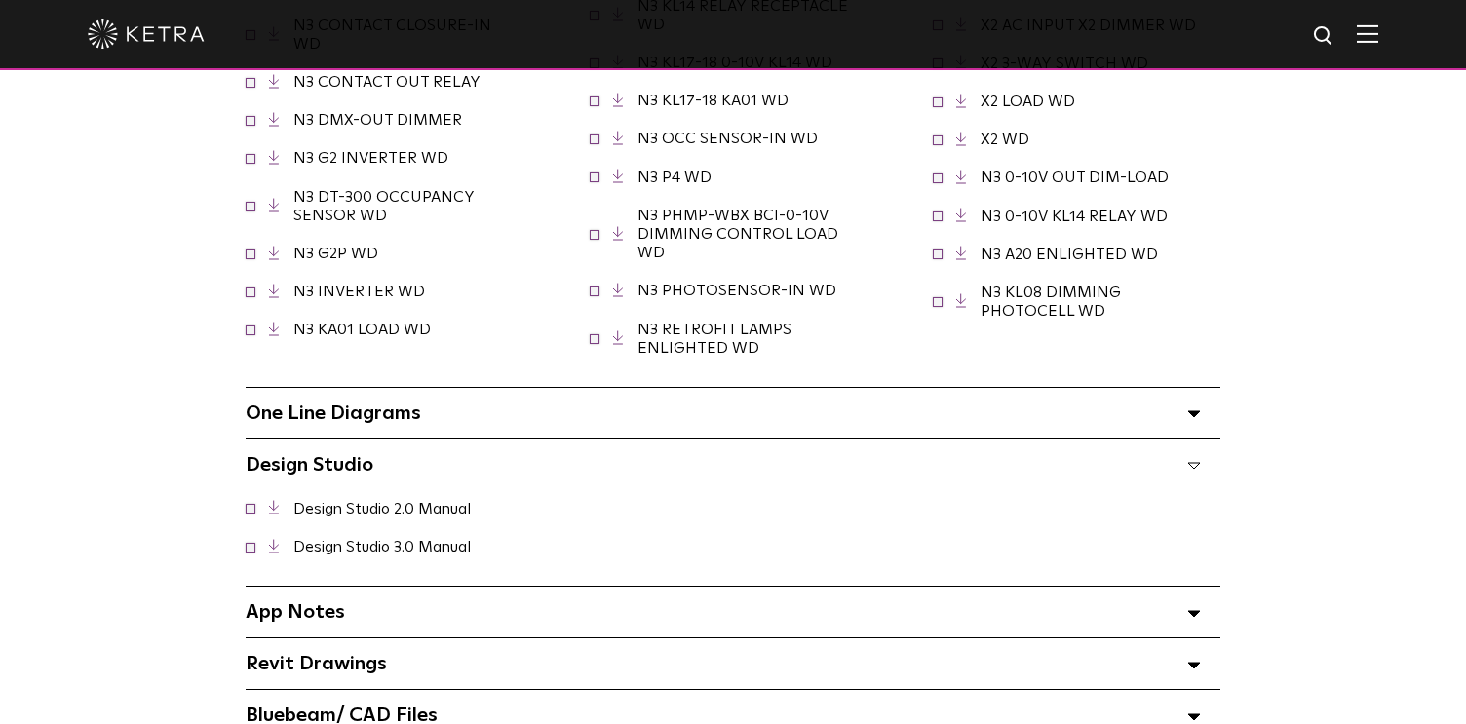
click at [421, 542] on link "Design Studio 3.0 Manual" at bounding box center [381, 547] width 177 height 16
